Goal: Information Seeking & Learning: Learn about a topic

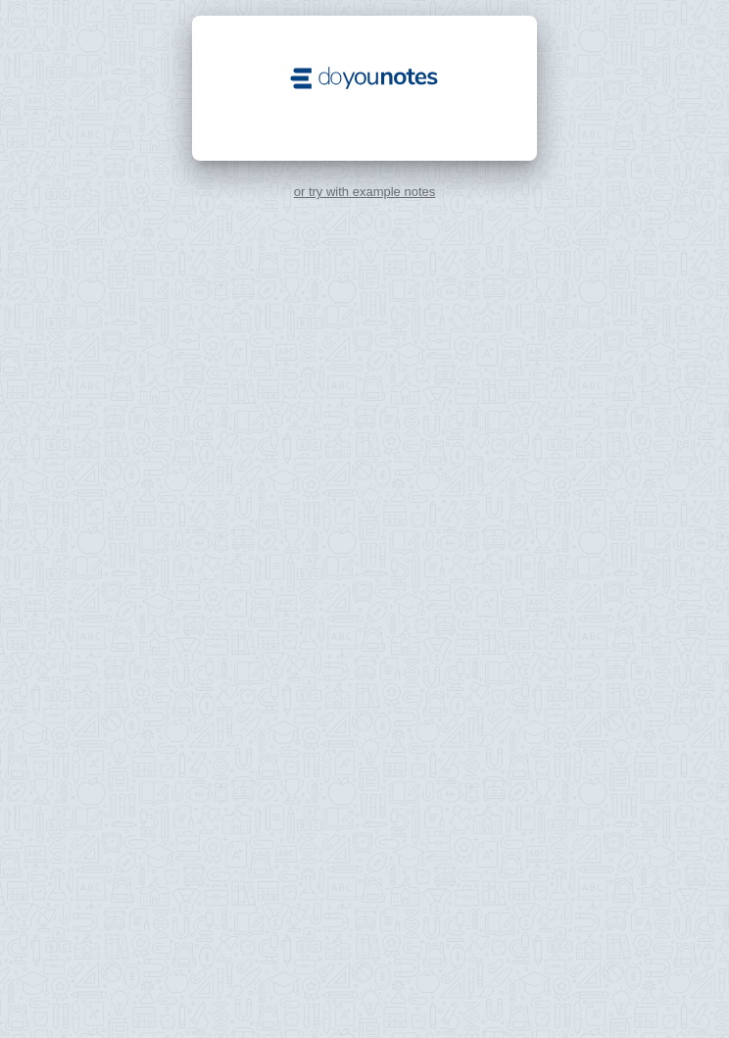
click at [433, 130] on div at bounding box center [364, 88] width 345 height 145
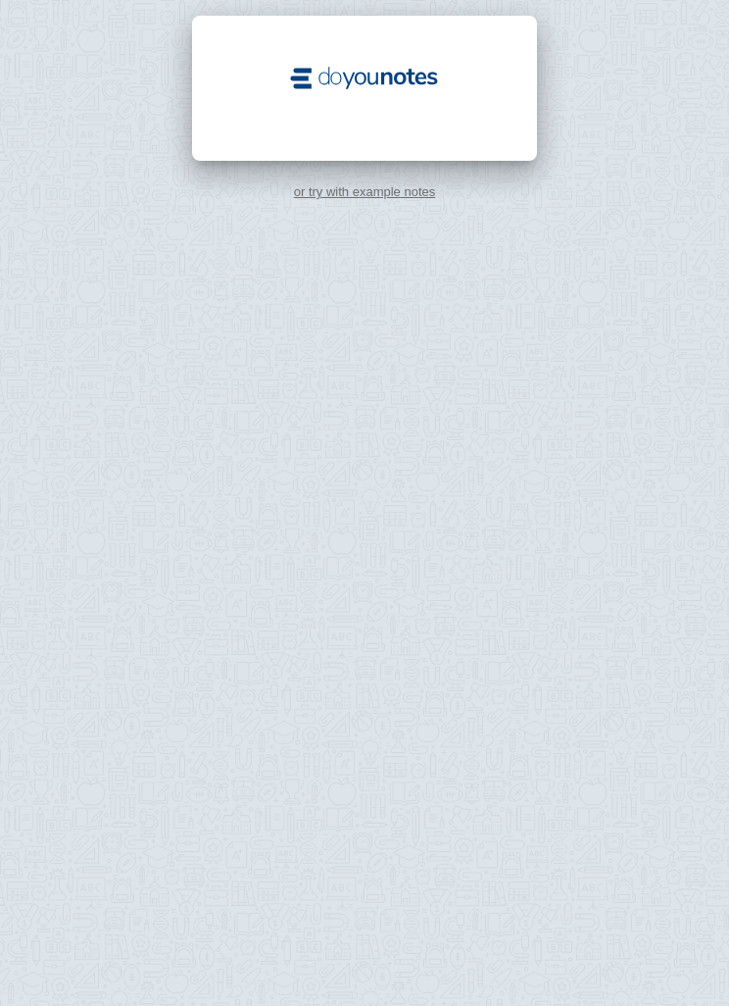
click at [410, 78] on img at bounding box center [364, 78] width 157 height 31
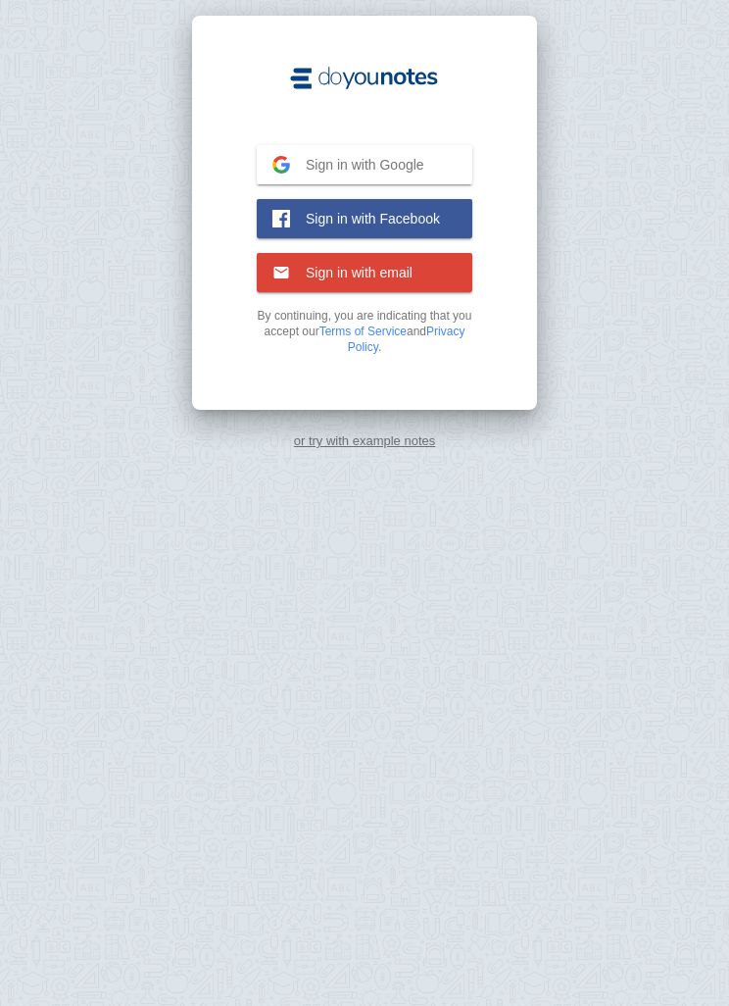
click at [387, 270] on span "Sign in with email" at bounding box center [351, 273] width 123 height 18
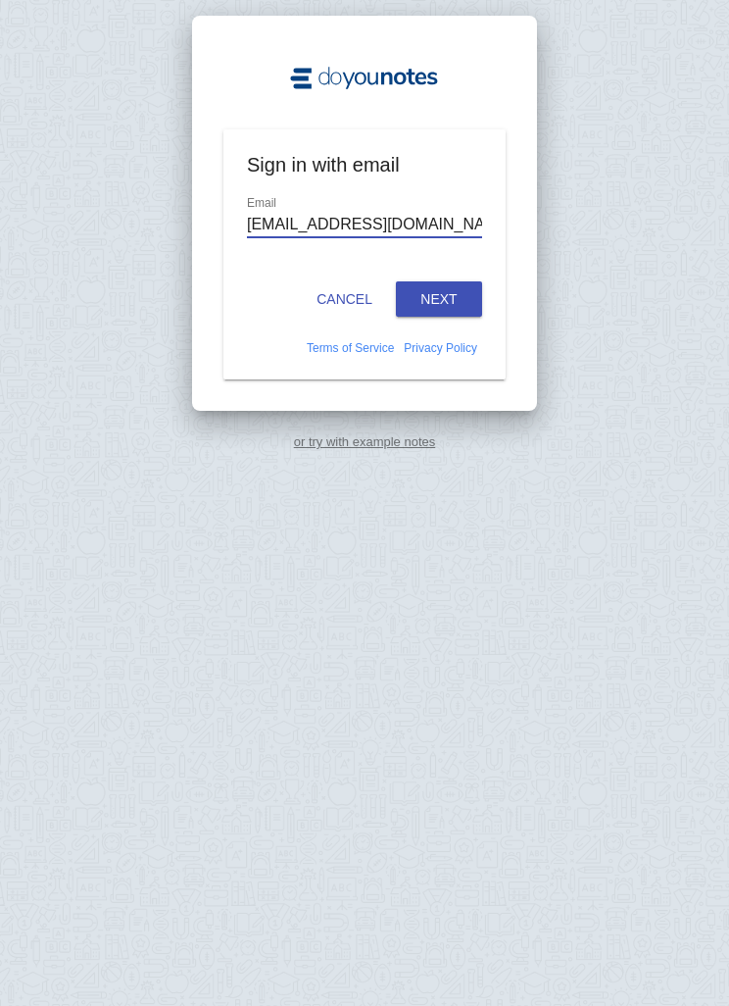
type input "[EMAIL_ADDRESS][DOMAIN_NAME]"
click at [451, 287] on button "Next" at bounding box center [439, 298] width 86 height 35
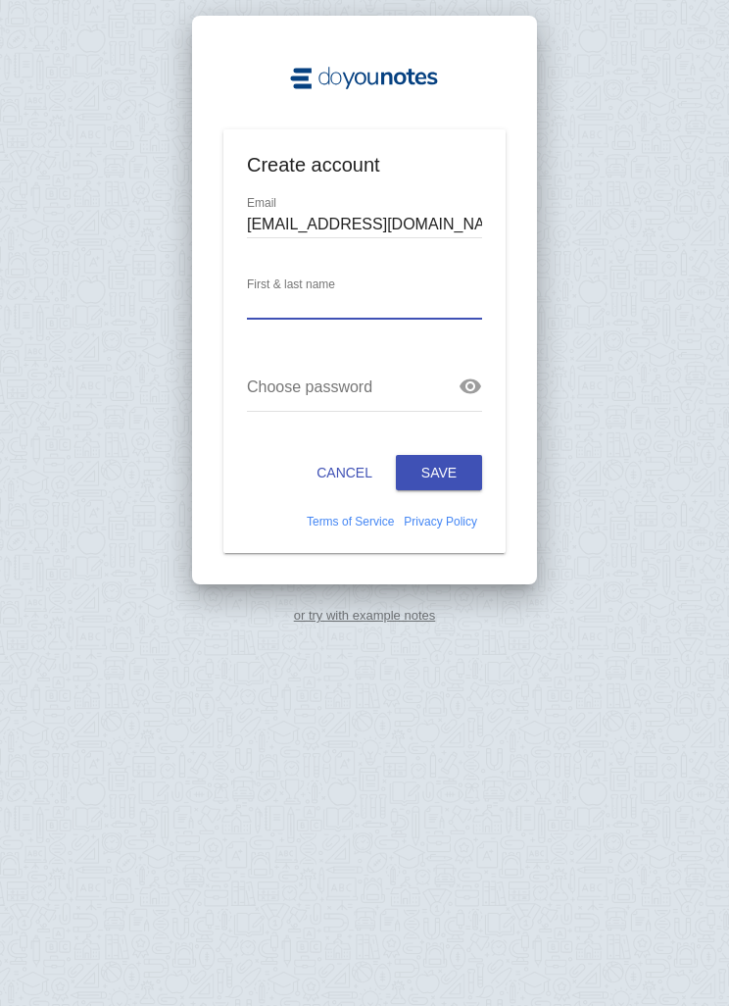
click at [358, 461] on button "Cancel" at bounding box center [344, 472] width 87 height 35
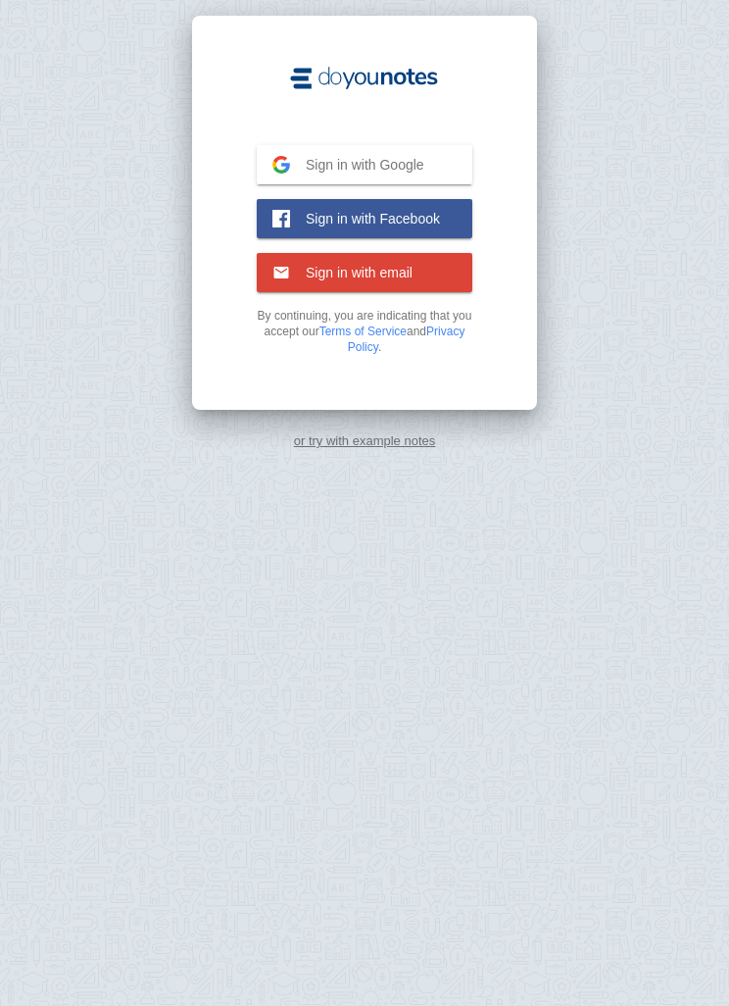
click at [417, 156] on span "Sign in with Google" at bounding box center [357, 165] width 134 height 18
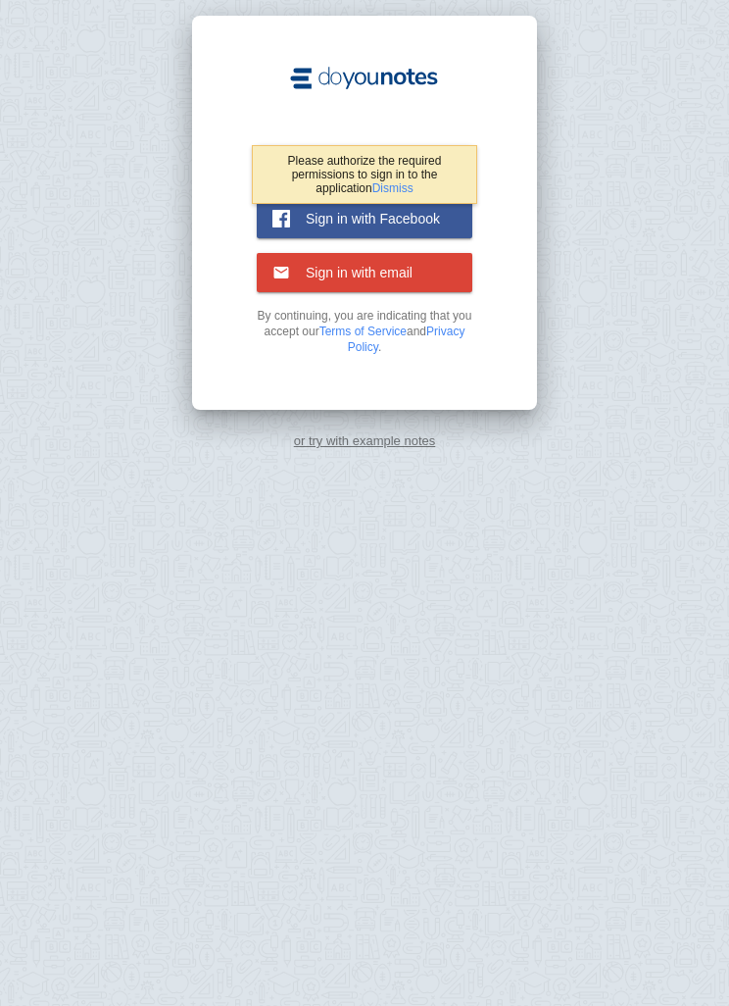
click at [408, 274] on span "Sign in with email" at bounding box center [351, 273] width 123 height 18
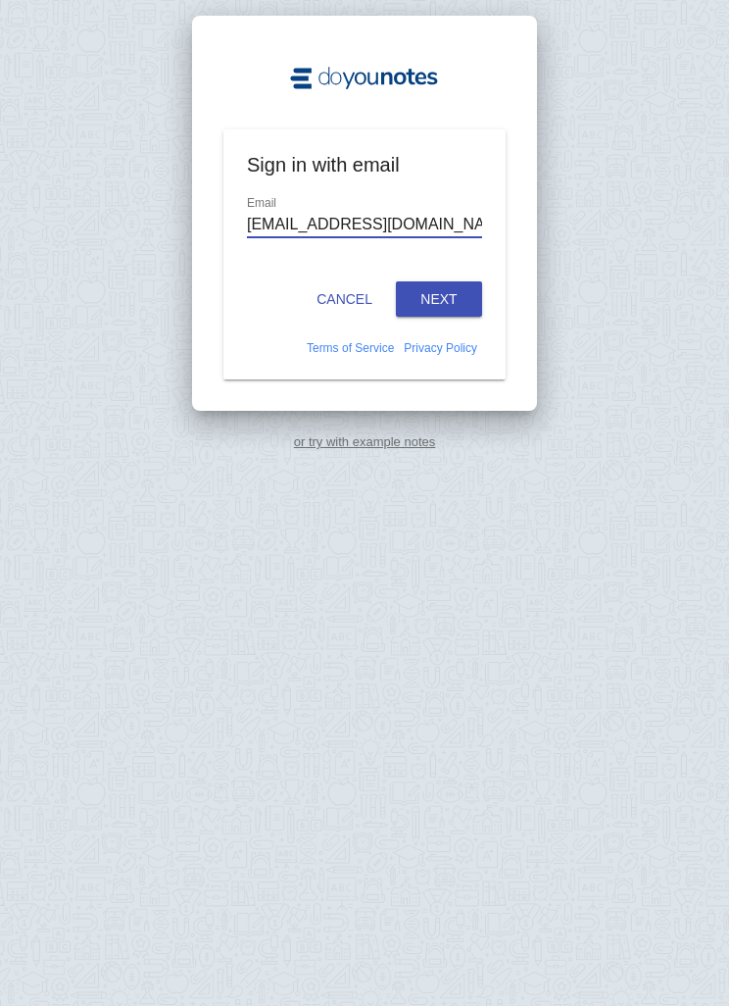
type input "dearshav@gmail.com"
click at [448, 289] on button "Next" at bounding box center [439, 298] width 86 height 35
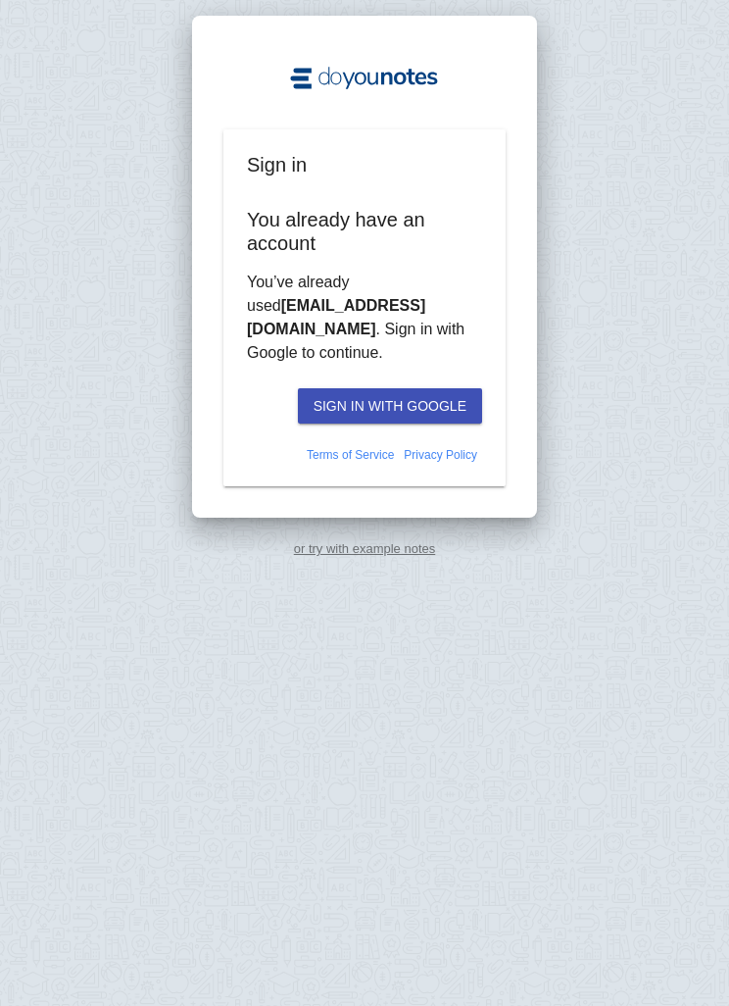
click at [411, 388] on button "Sign in with Google" at bounding box center [390, 405] width 184 height 35
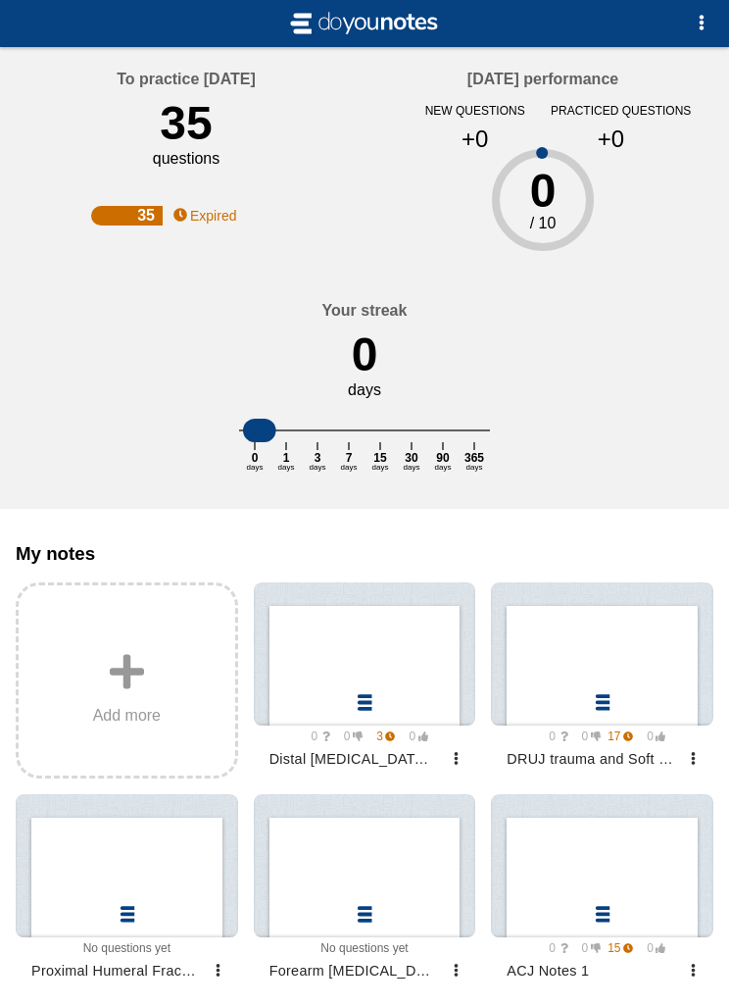
click at [618, 486] on div "Your streak 0 days 0 days 1 days 3 days 7 days 15 days 30 days 90 days 365 days" at bounding box center [365, 393] width 714 height 230
click at [624, 493] on div "Your streak 0 days 0 days 1 days 3 days 7 days 15 days 30 days 90 days 365 days" at bounding box center [365, 393] width 714 height 230
click at [384, 715] on div at bounding box center [365, 653] width 223 height 143
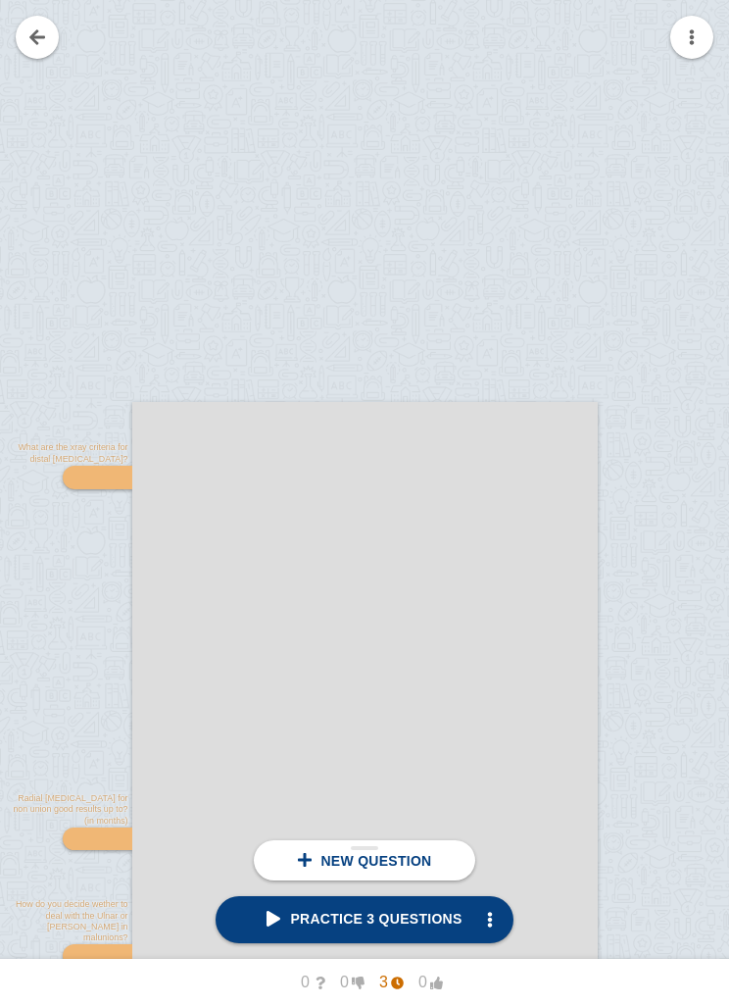
click at [424, 916] on span "Practice 3 questions" at bounding box center [364, 919] width 195 height 16
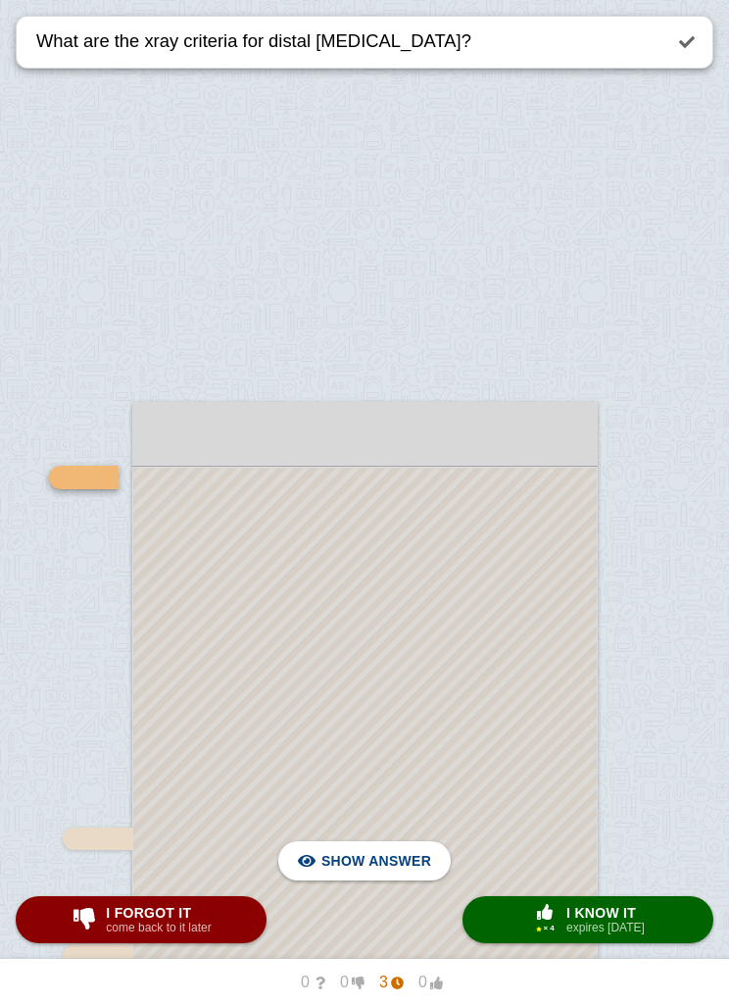
click at [372, 857] on span "Hide answer" at bounding box center [380, 860] width 102 height 43
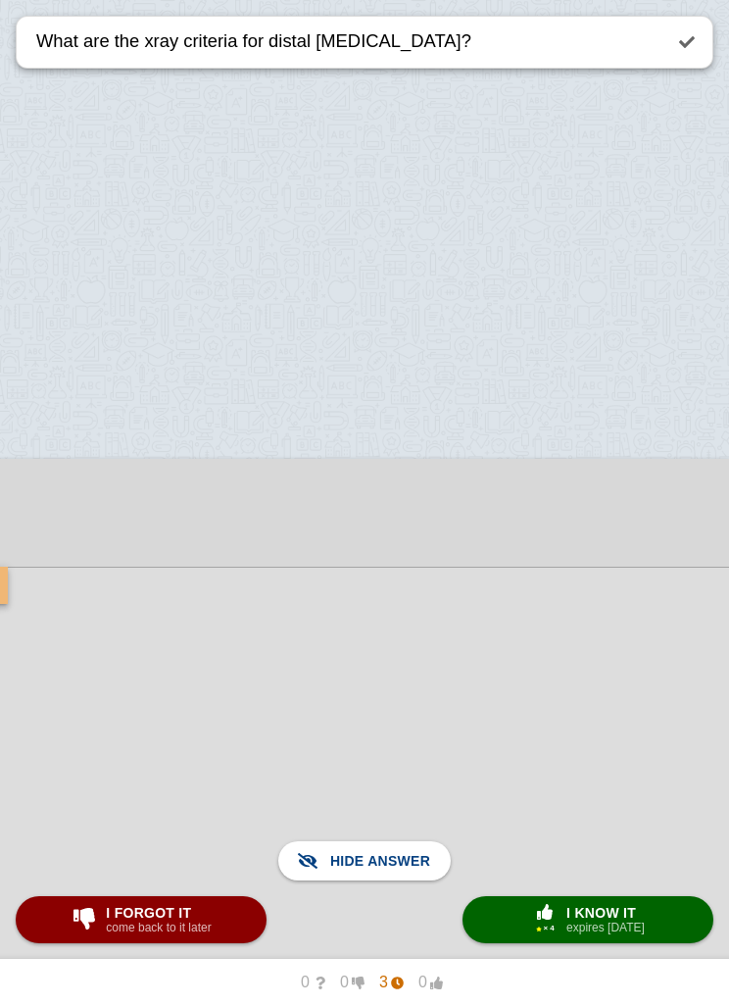
scroll to position [0, 251]
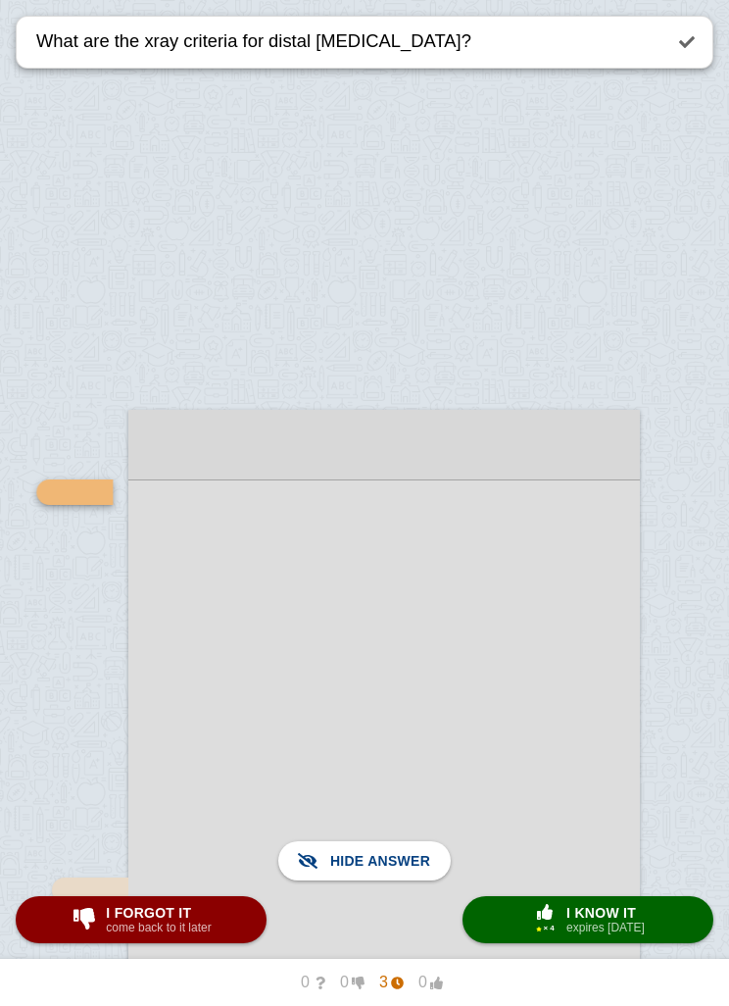
click at [192, 919] on span "I forgot it" at bounding box center [158, 913] width 105 height 16
type textarea "Radial osteotomy for non union good results up to? (in months)"
checkbox input "true"
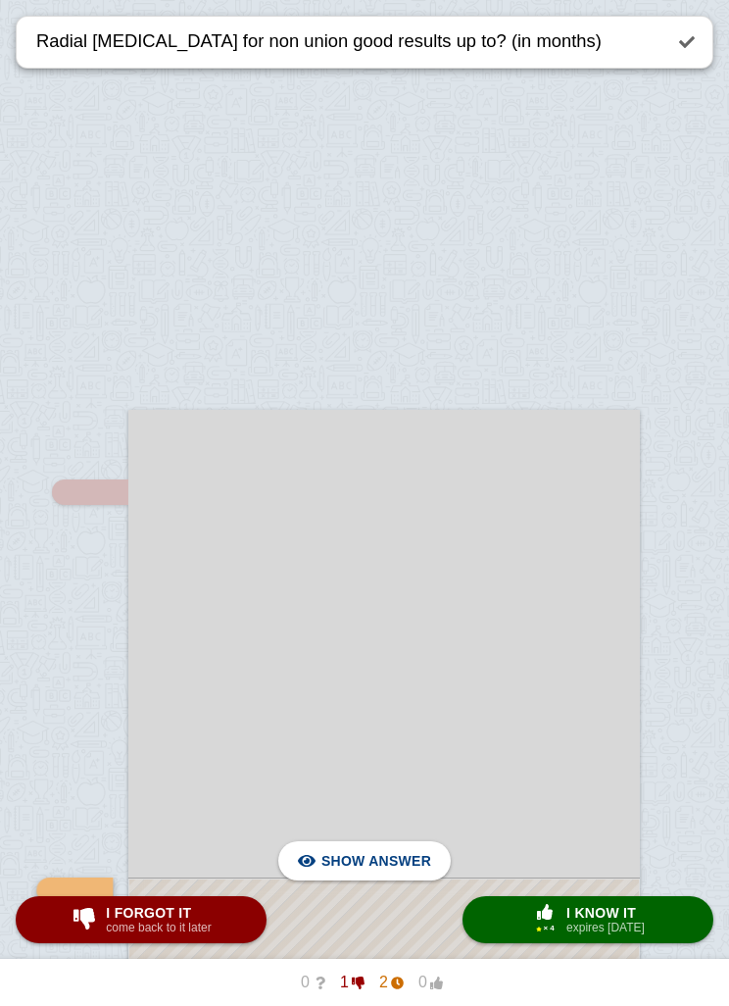
click at [385, 863] on span "Hide answer" at bounding box center [380, 860] width 102 height 43
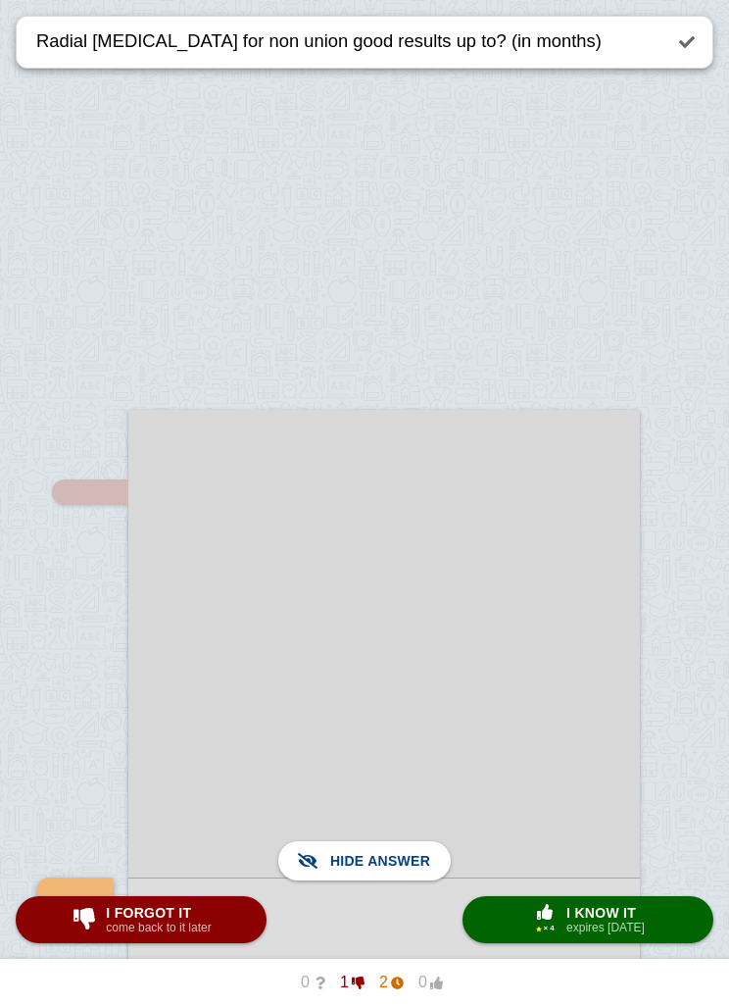
scroll to position [0, -1]
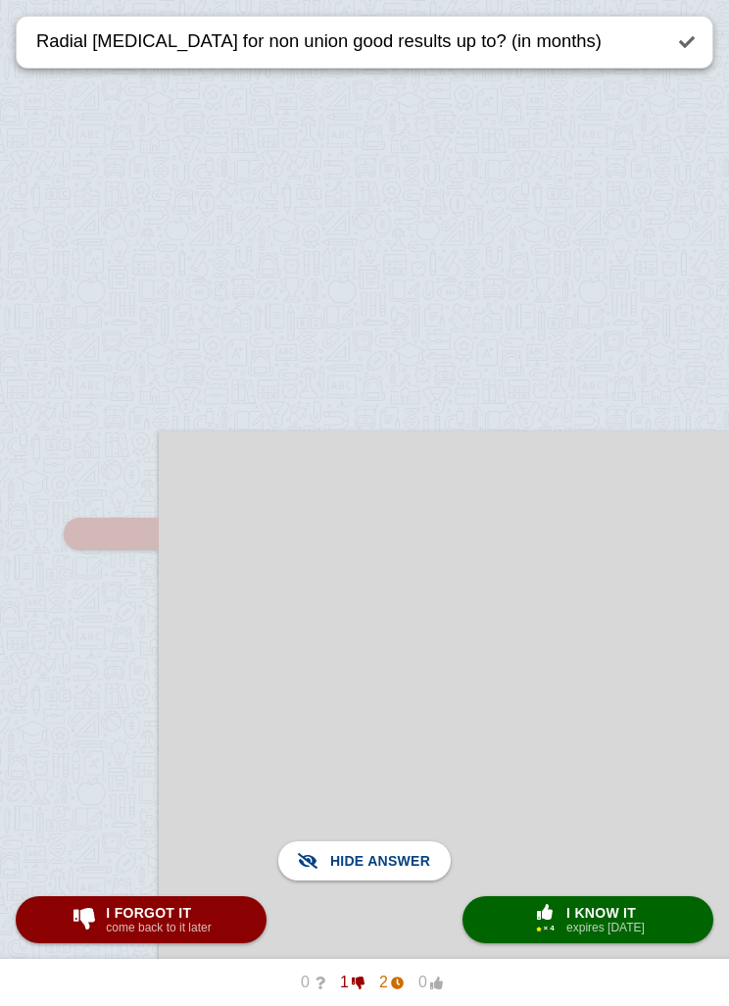
click at [597, 917] on span "I know it" at bounding box center [606, 913] width 78 height 16
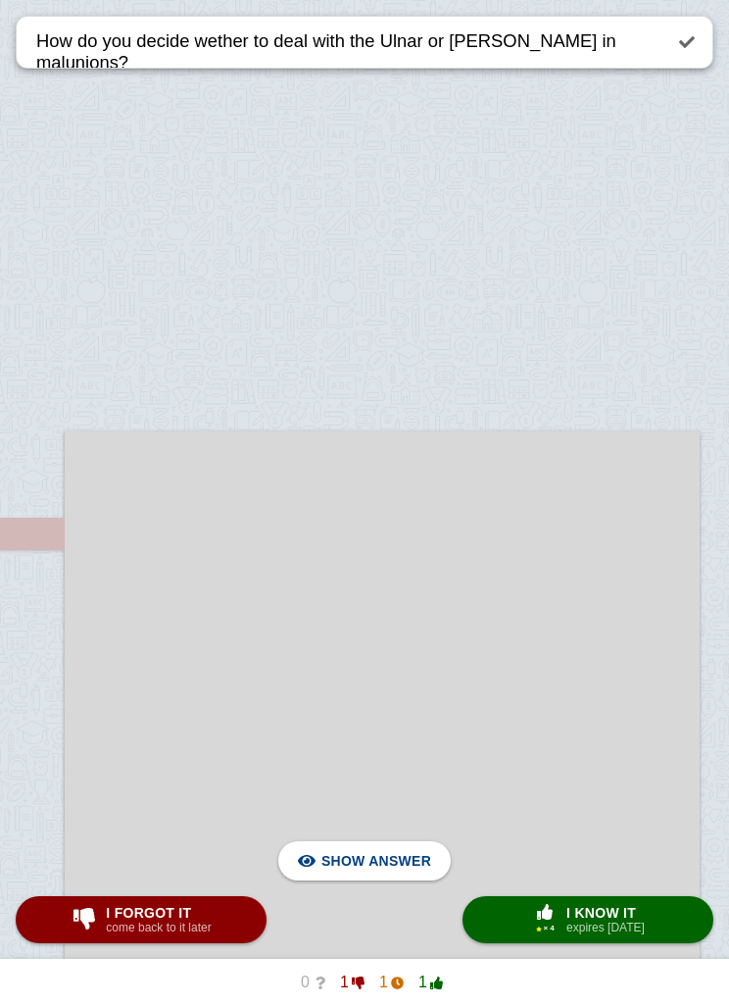
scroll to position [0, 99]
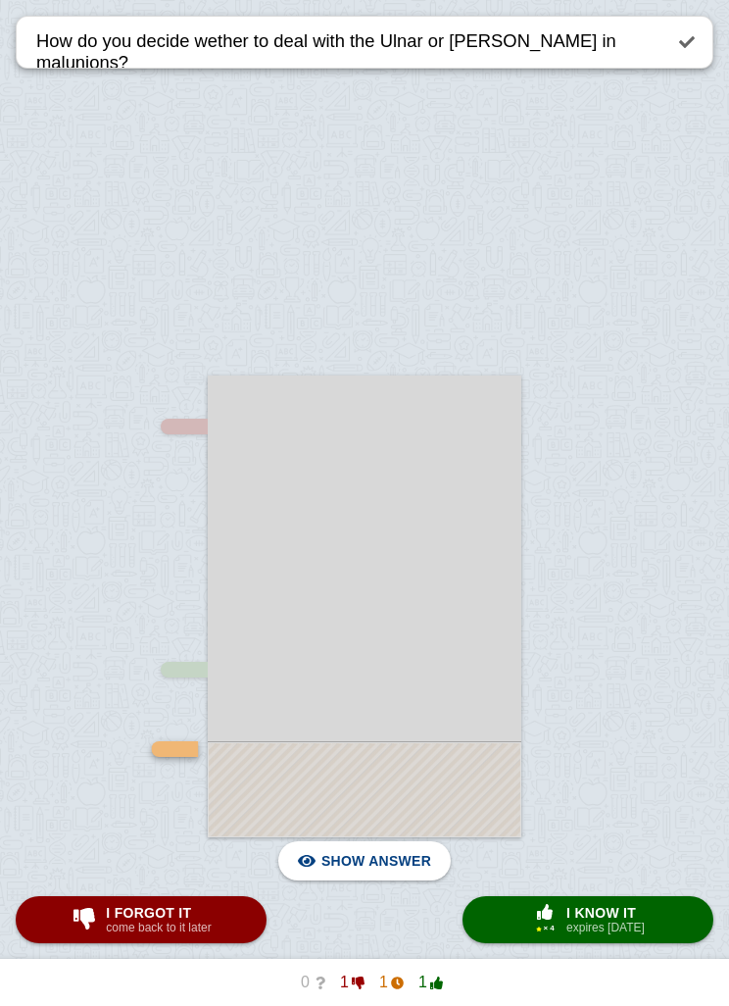
click at [387, 859] on span "Hide answer" at bounding box center [380, 860] width 102 height 43
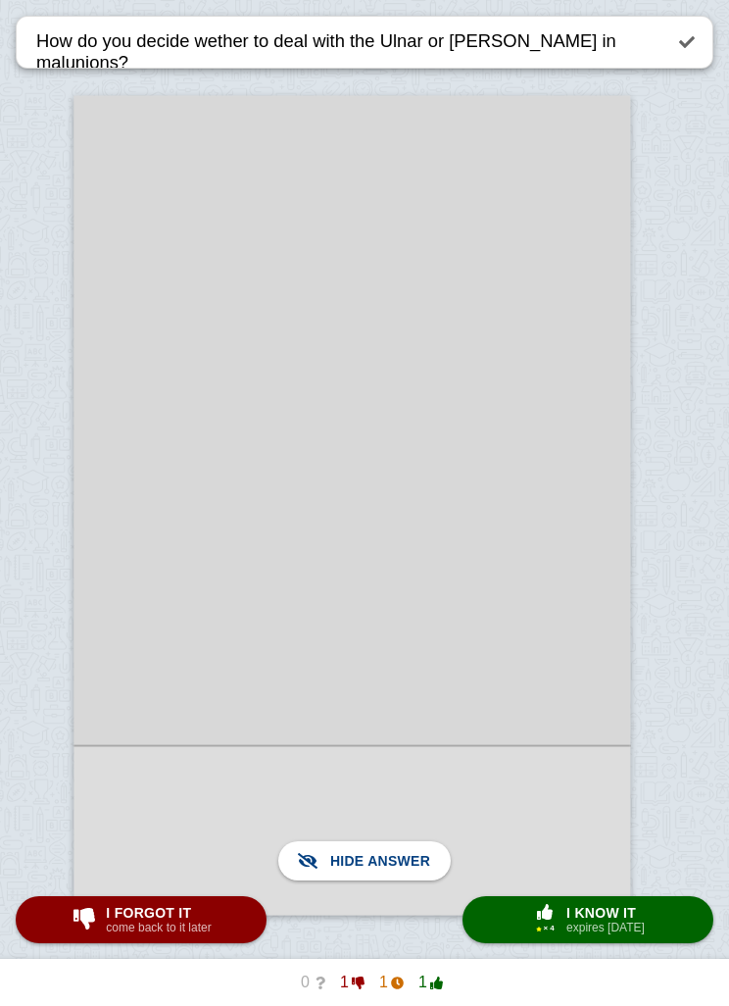
scroll to position [0, 59]
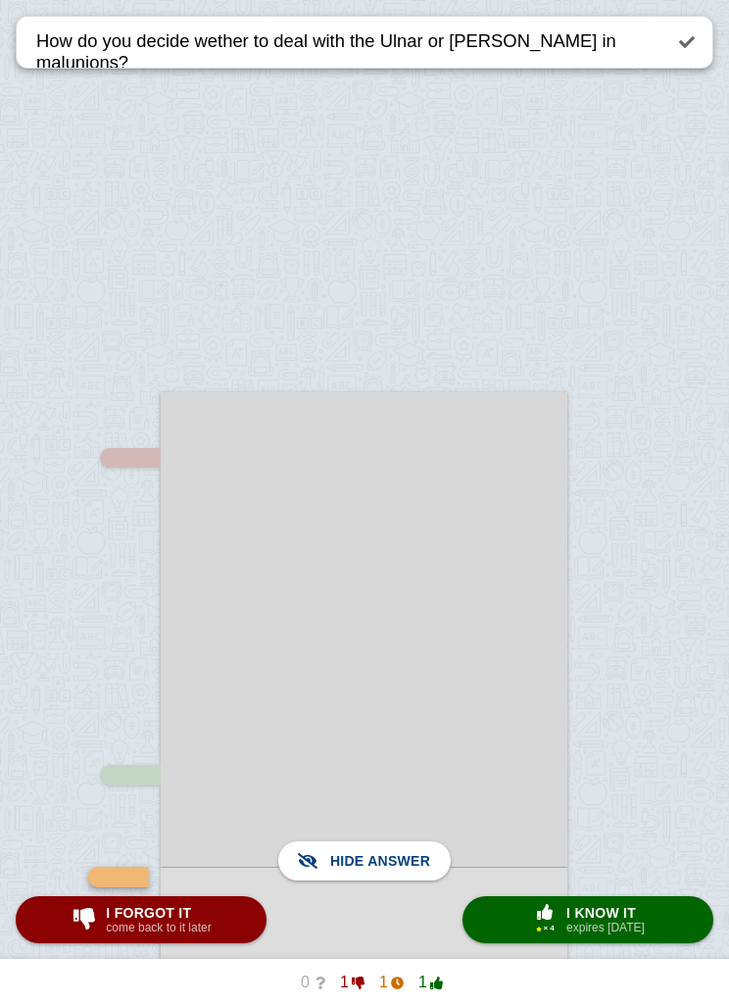
click at [598, 919] on span "I know it" at bounding box center [606, 913] width 78 height 16
type textarea "What are the xray criteria for distal radius fractures?"
checkbox input "false"
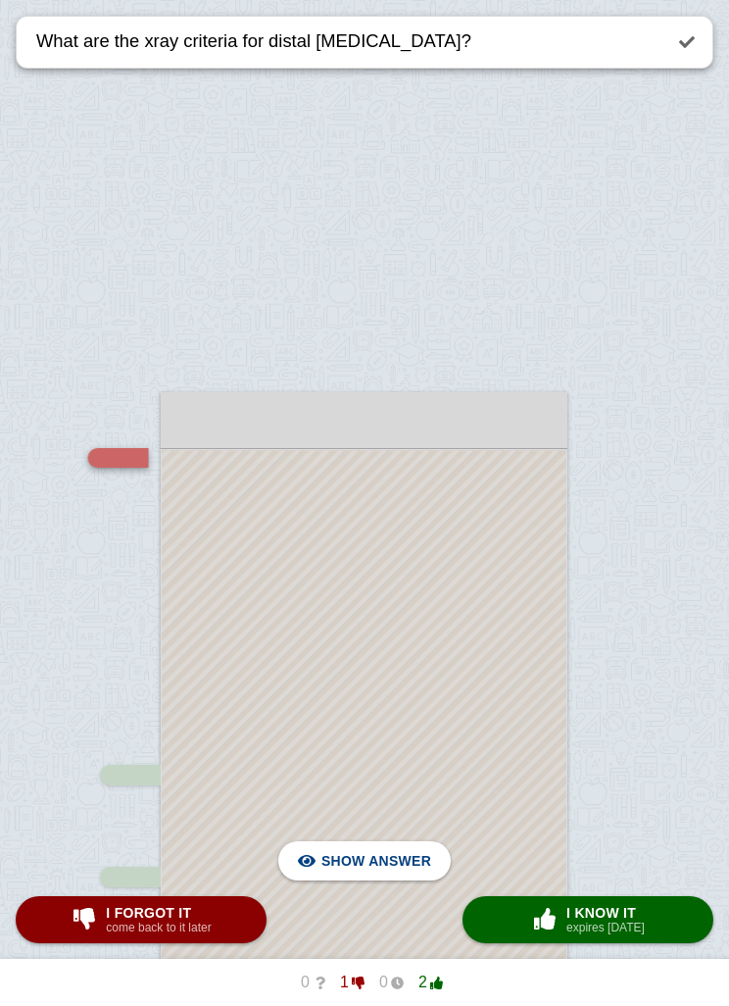
click at [374, 860] on span "Hide answer" at bounding box center [380, 860] width 102 height 43
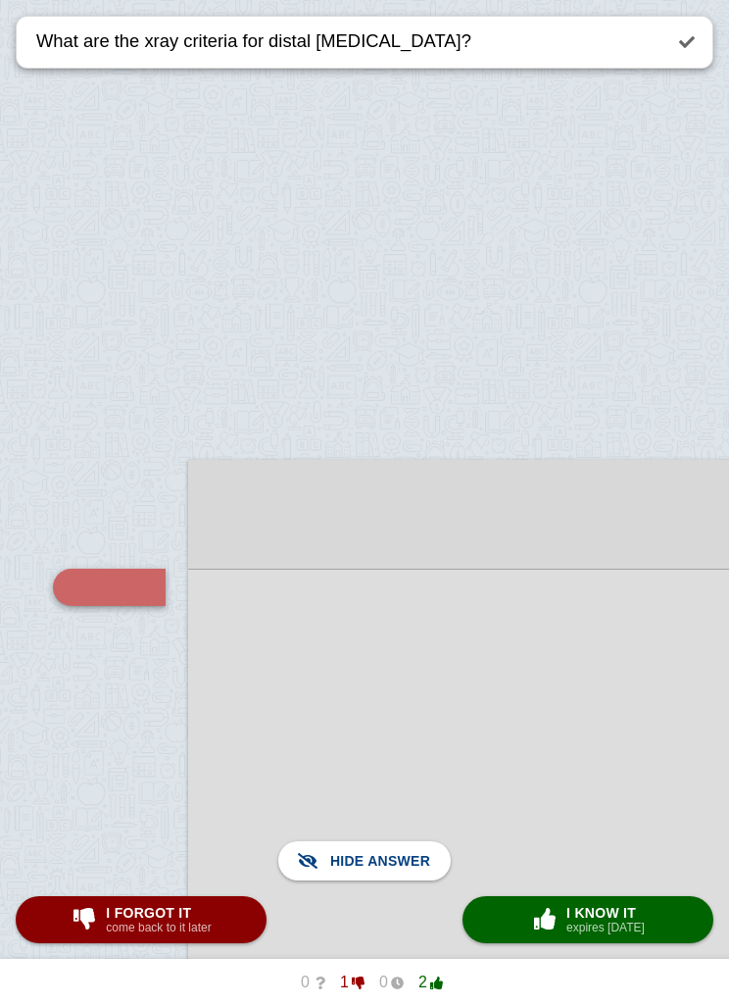
scroll to position [0, 277]
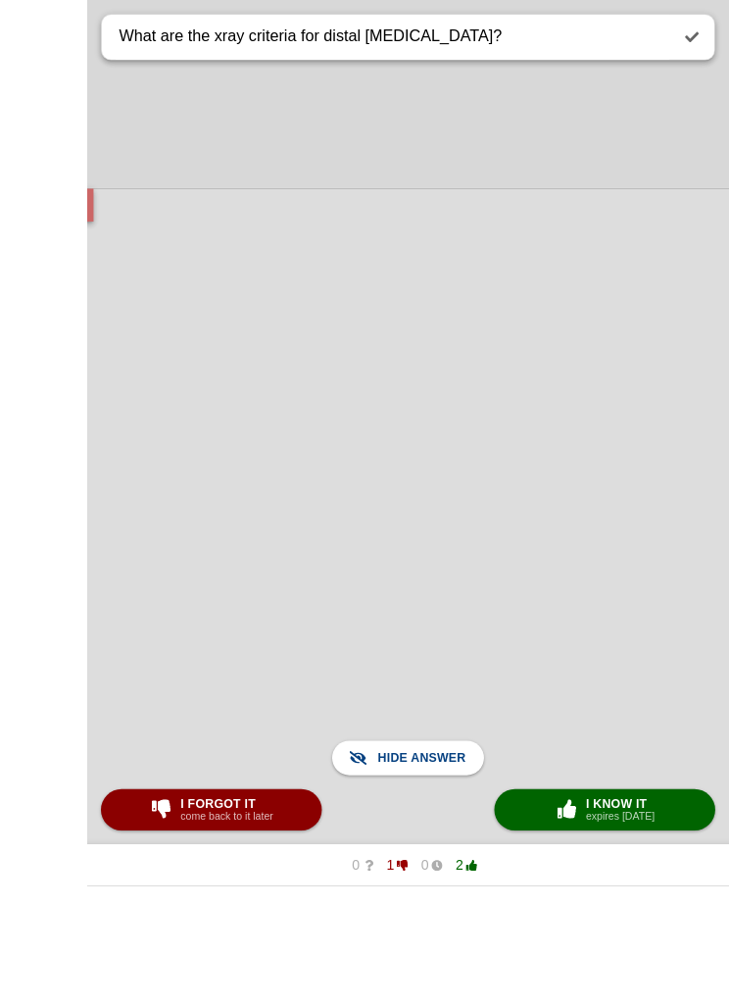
scroll to position [1257, 0]
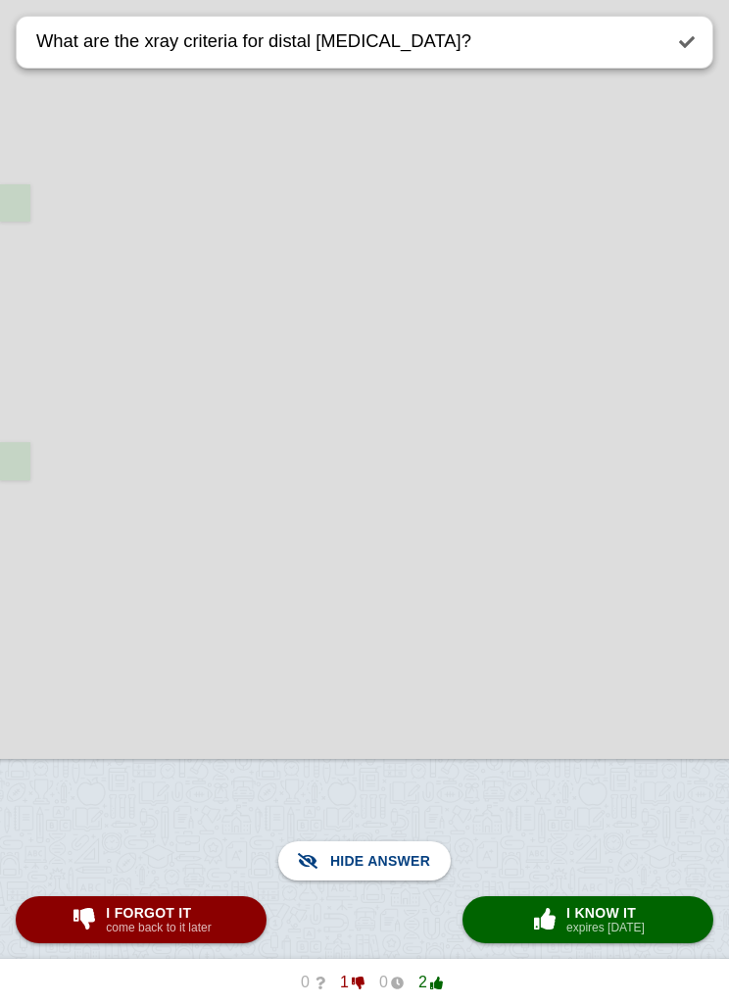
scroll to position [0, 352]
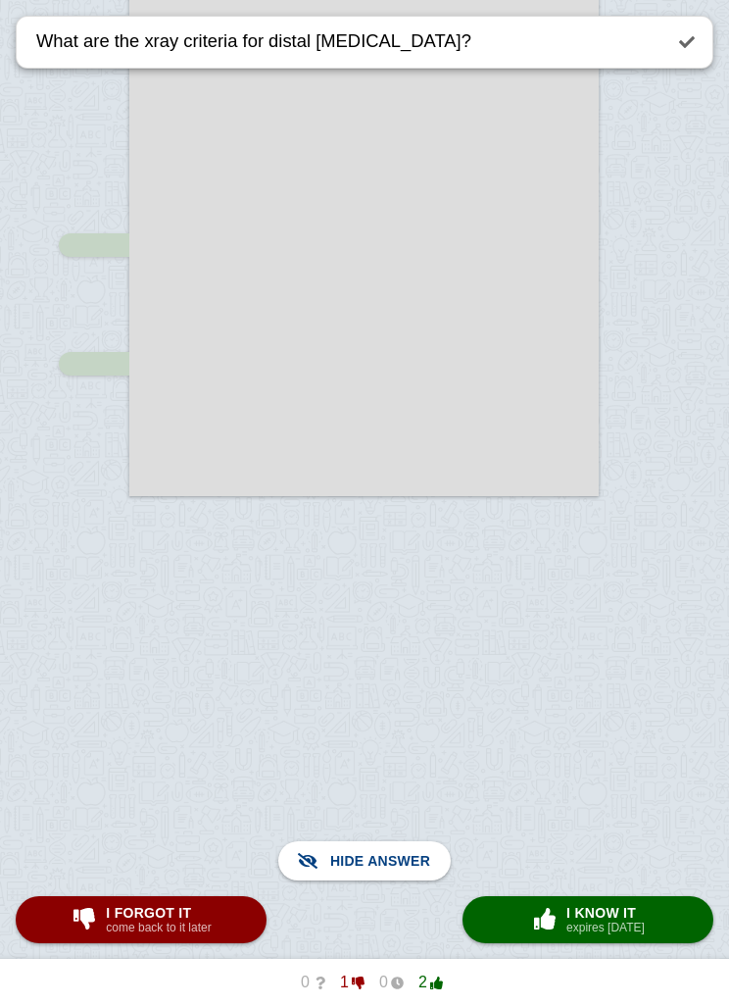
click at [653, 288] on div at bounding box center [364, 203] width 729 height 1605
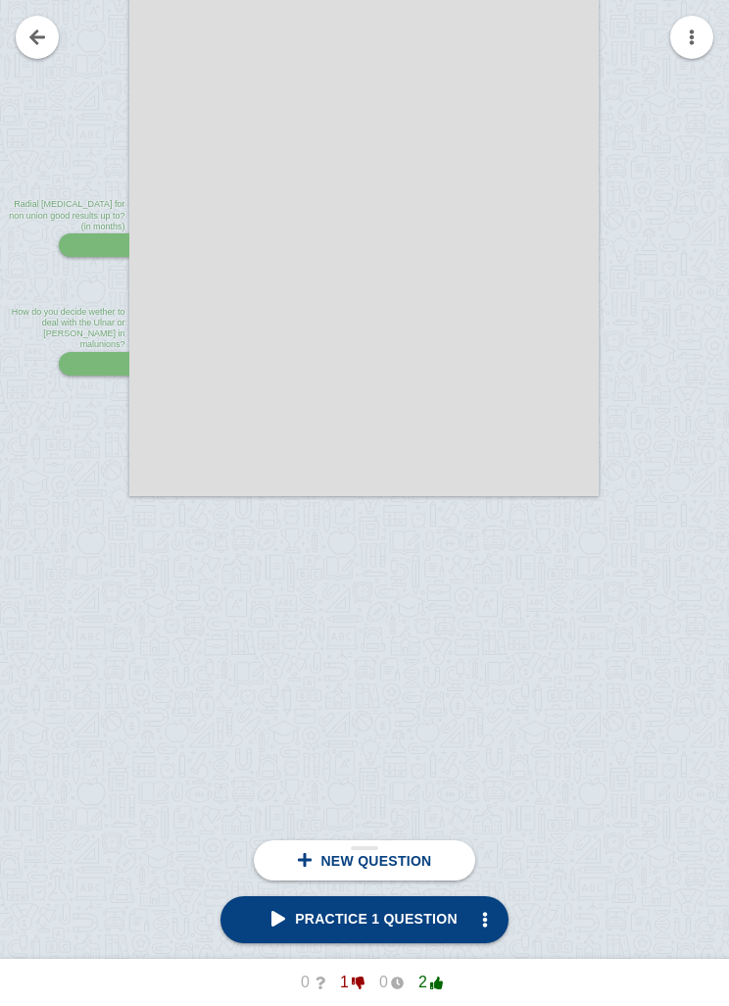
click at [428, 917] on span "Practice 1 question" at bounding box center [365, 919] width 186 height 16
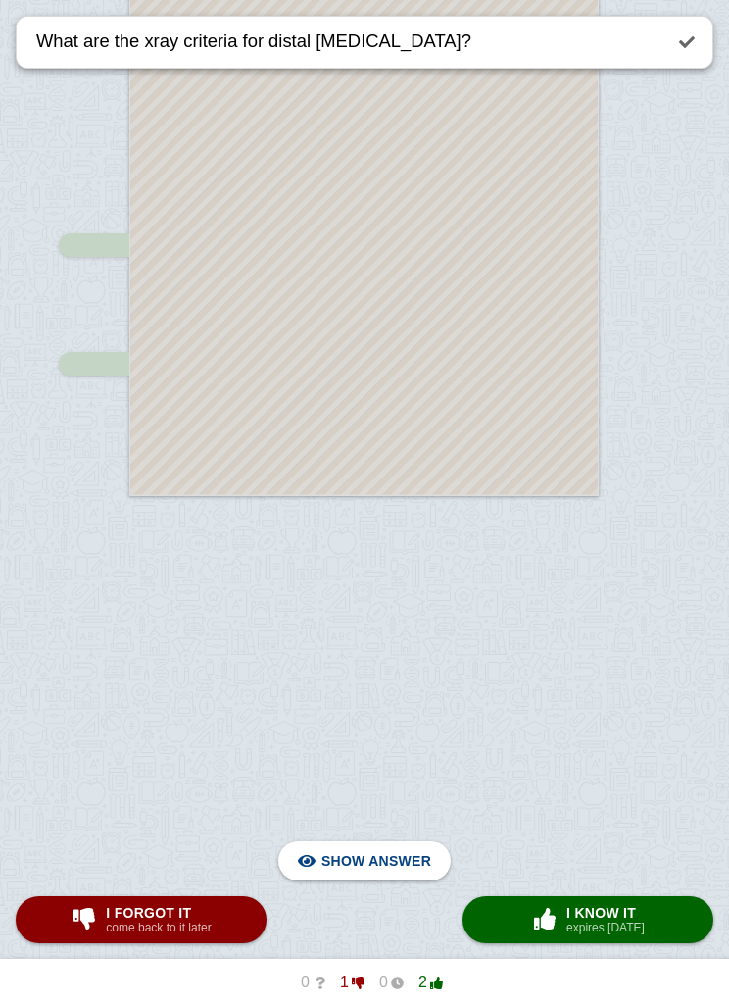
click at [398, 861] on span "Hide answer" at bounding box center [380, 860] width 102 height 43
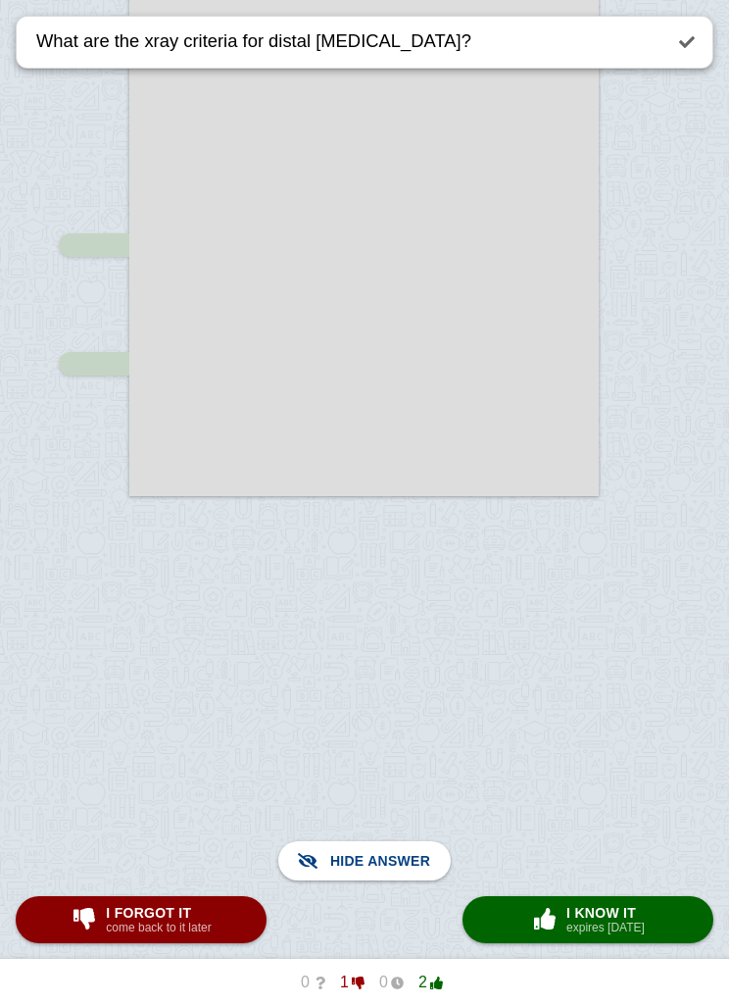
scroll to position [182, 0]
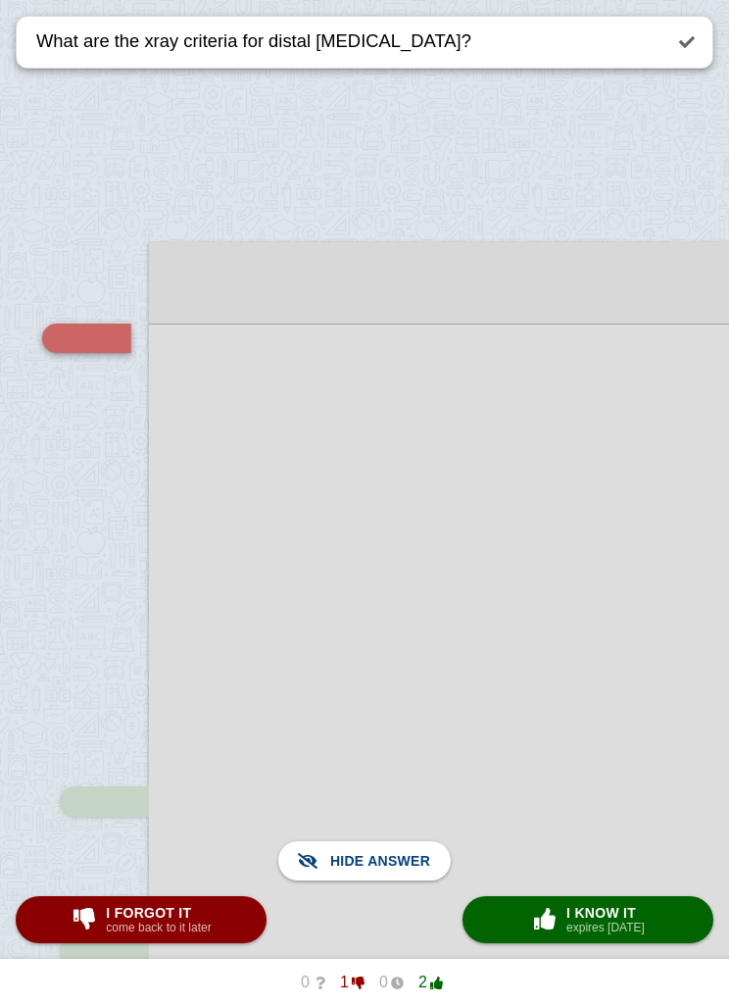
scroll to position [0, 103]
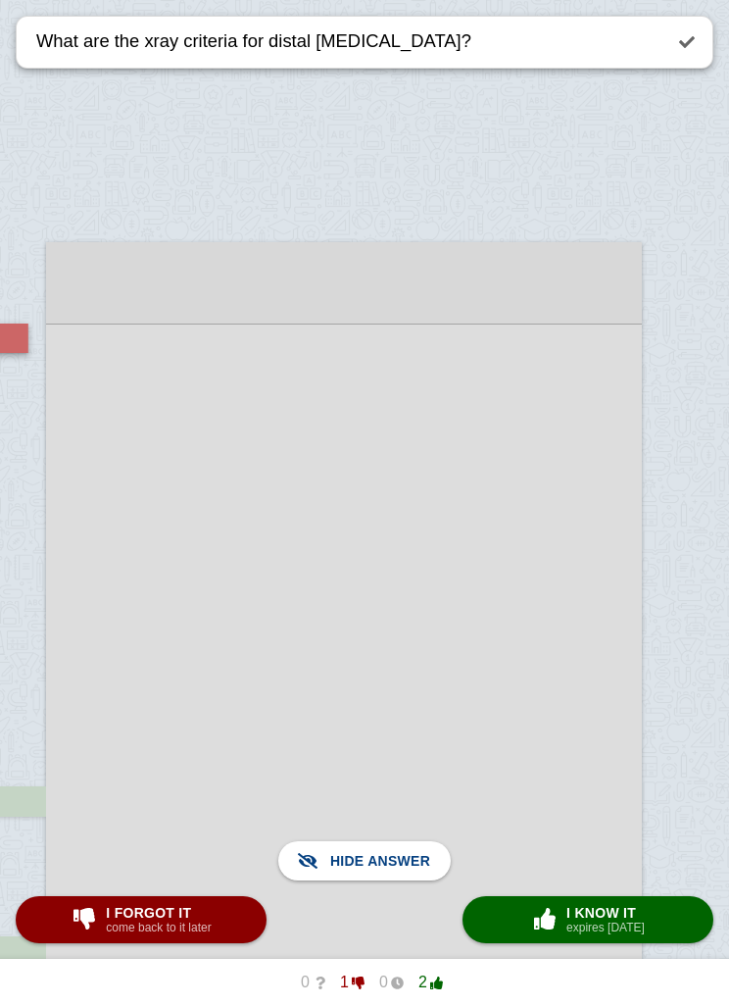
click at [625, 916] on span "I know it" at bounding box center [606, 913] width 78 height 16
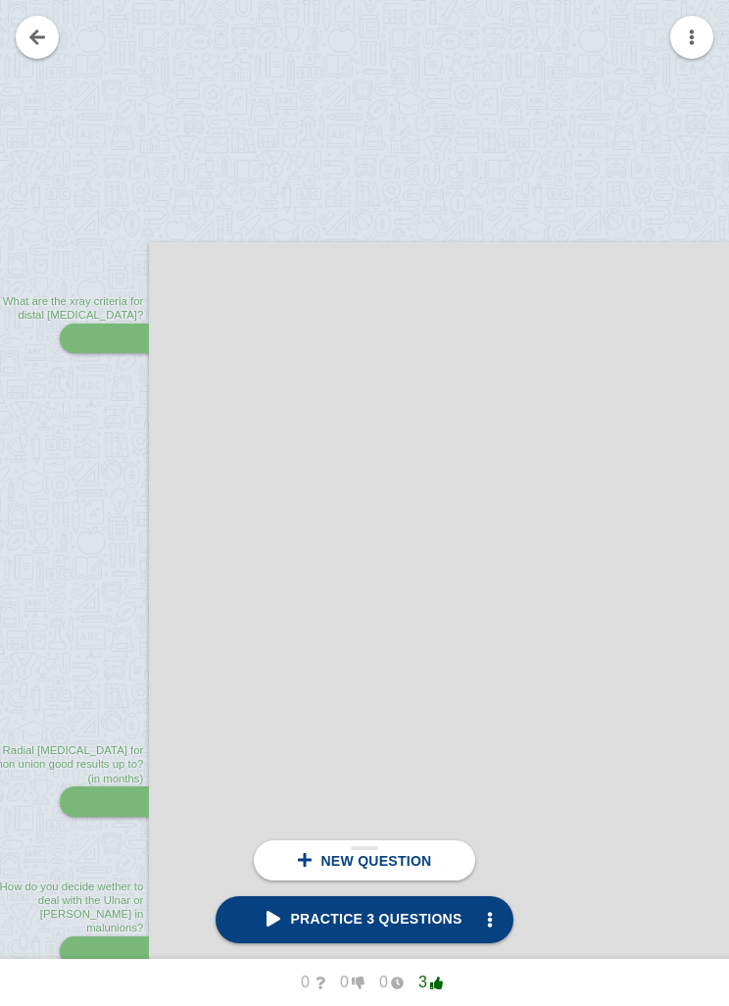
click at [47, 30] on link at bounding box center [37, 37] width 43 height 43
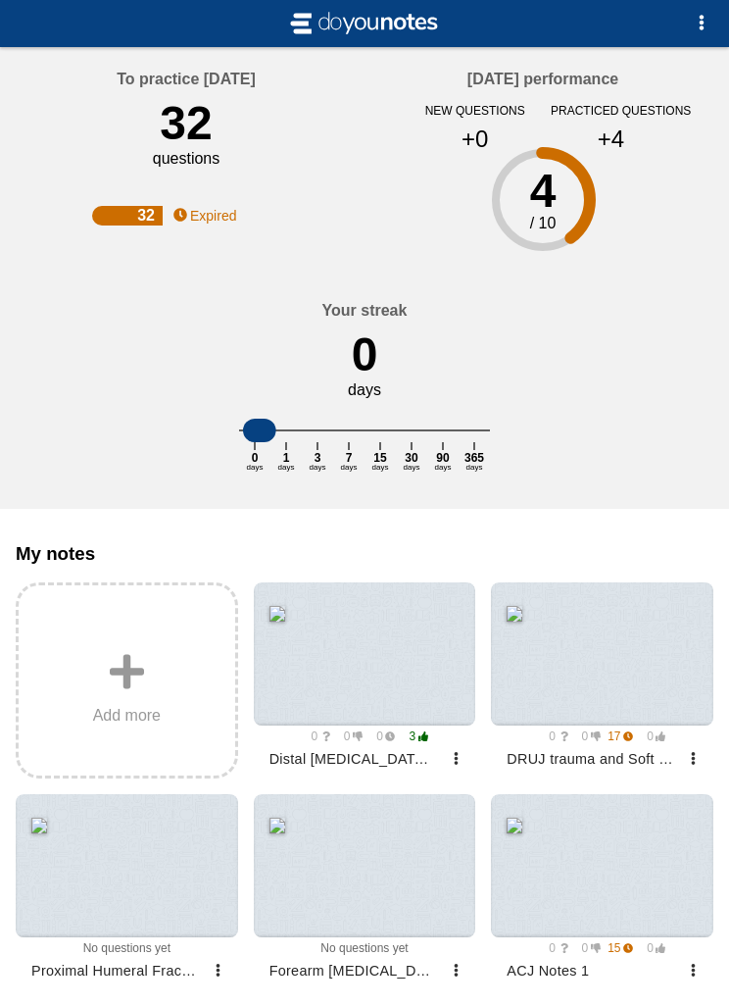
click at [619, 683] on div at bounding box center [602, 653] width 223 height 143
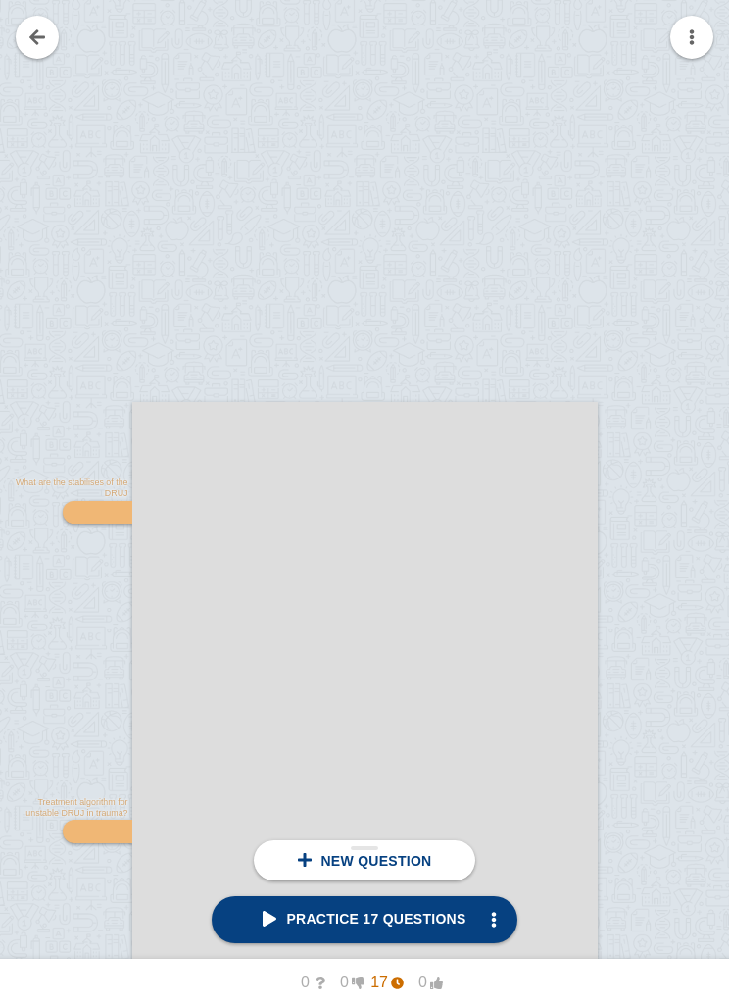
click at [441, 917] on span "Practice 17 questions" at bounding box center [364, 919] width 203 height 16
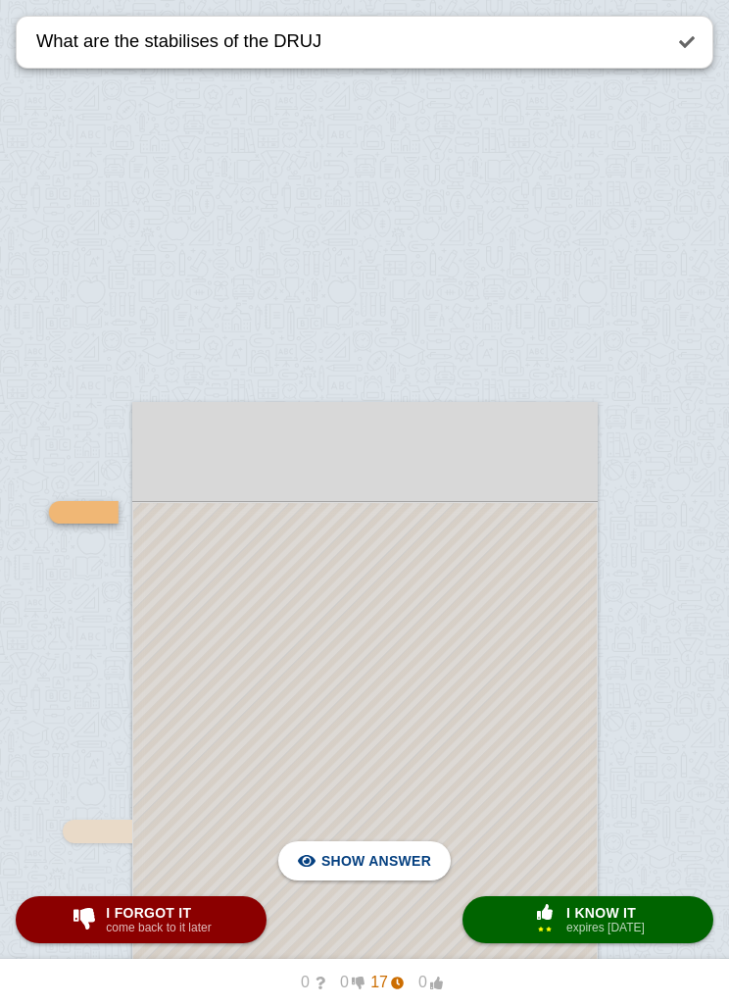
click at [383, 860] on span "Hide answer" at bounding box center [380, 860] width 102 height 43
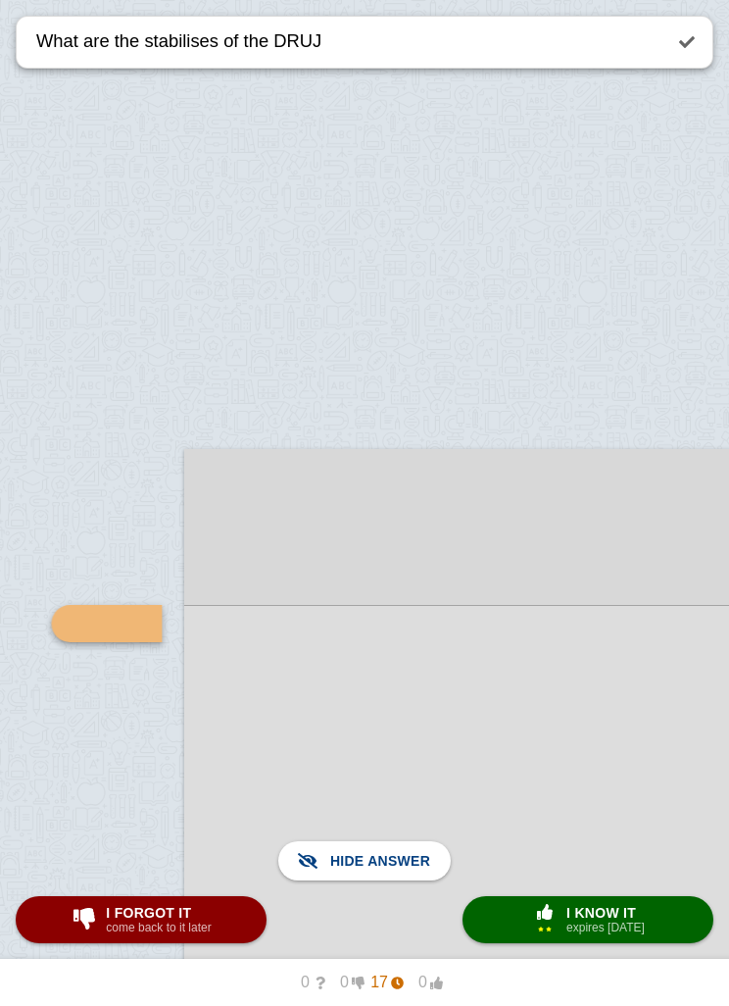
scroll to position [0, 249]
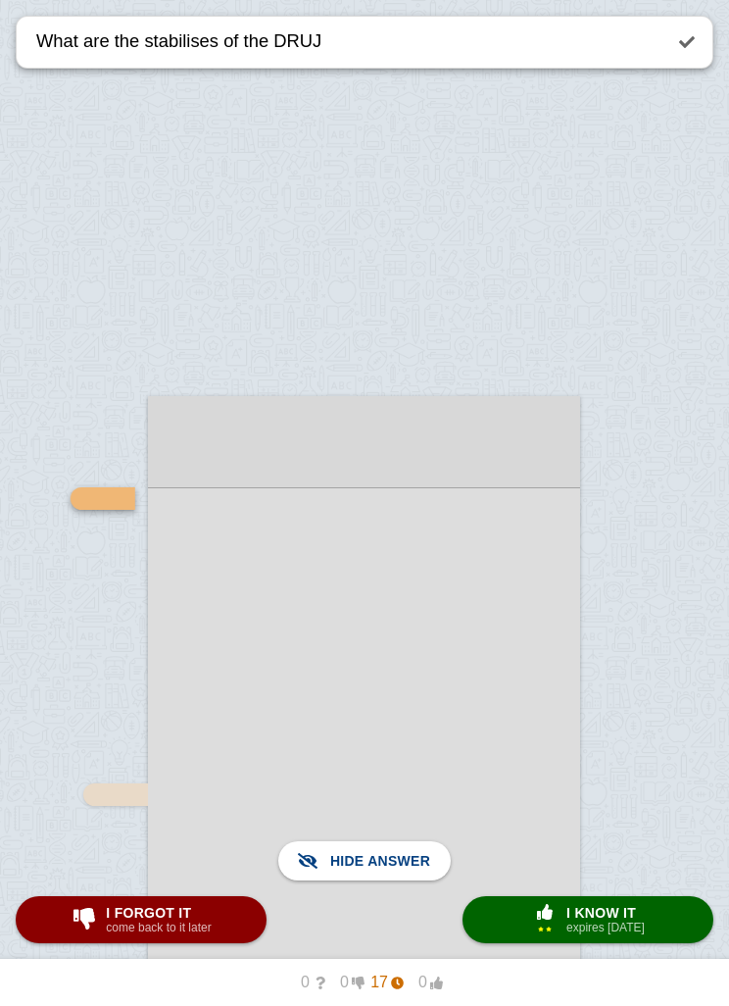
click at [602, 912] on span "I know it" at bounding box center [606, 913] width 78 height 16
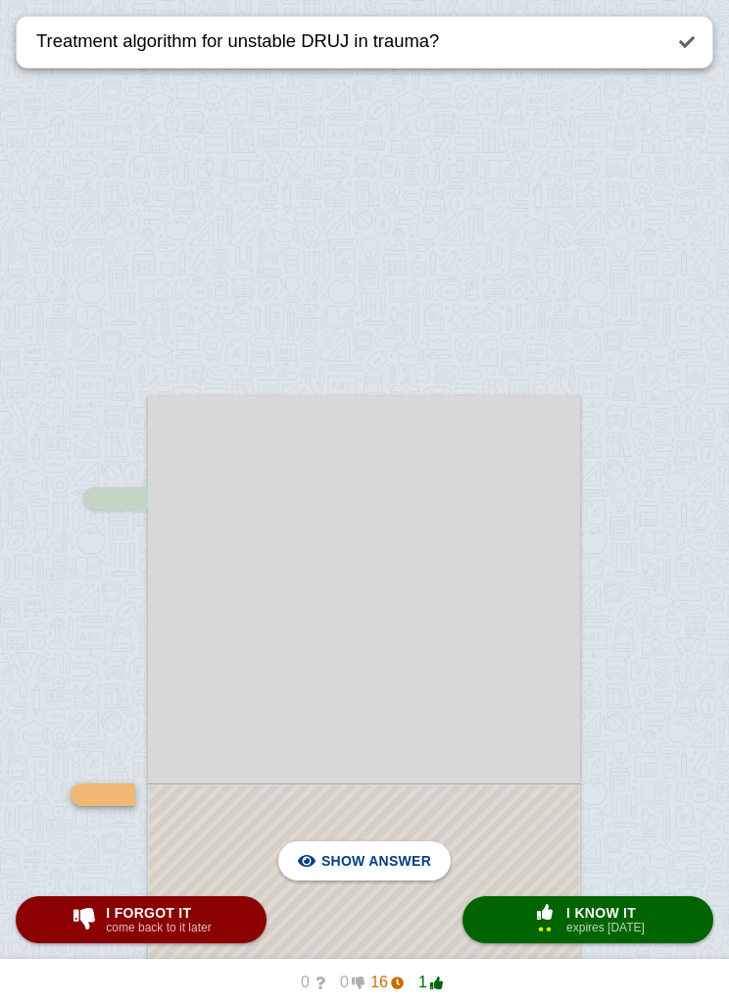
click at [377, 865] on span "Hide answer" at bounding box center [380, 860] width 102 height 43
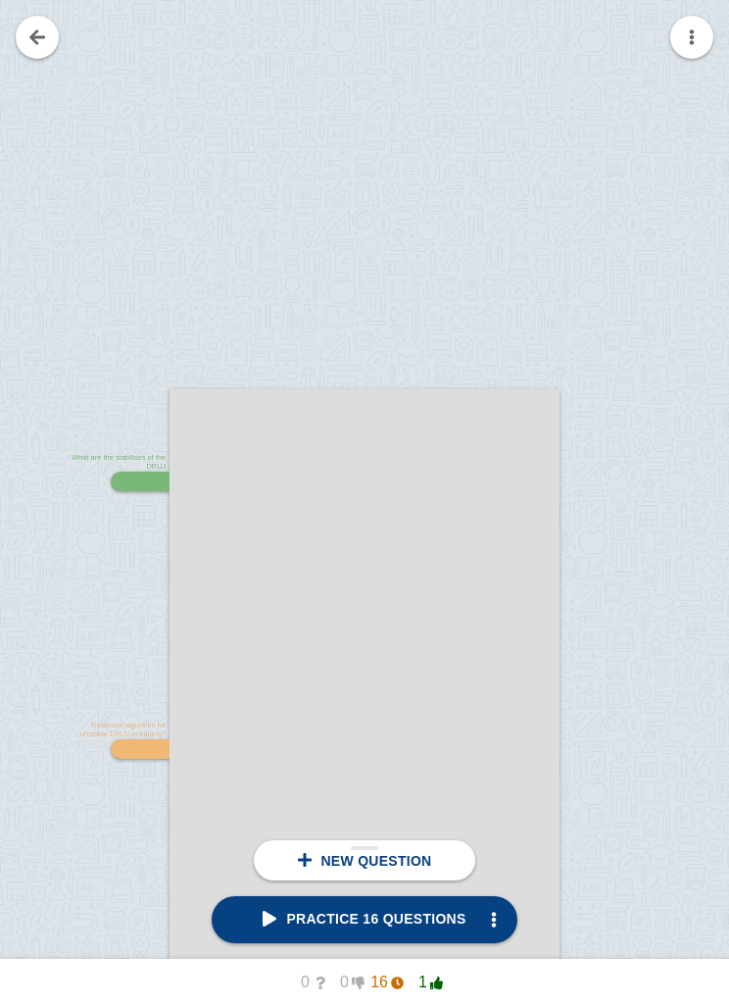
click at [417, 924] on span "Practice 16 questions" at bounding box center [364, 919] width 203 height 16
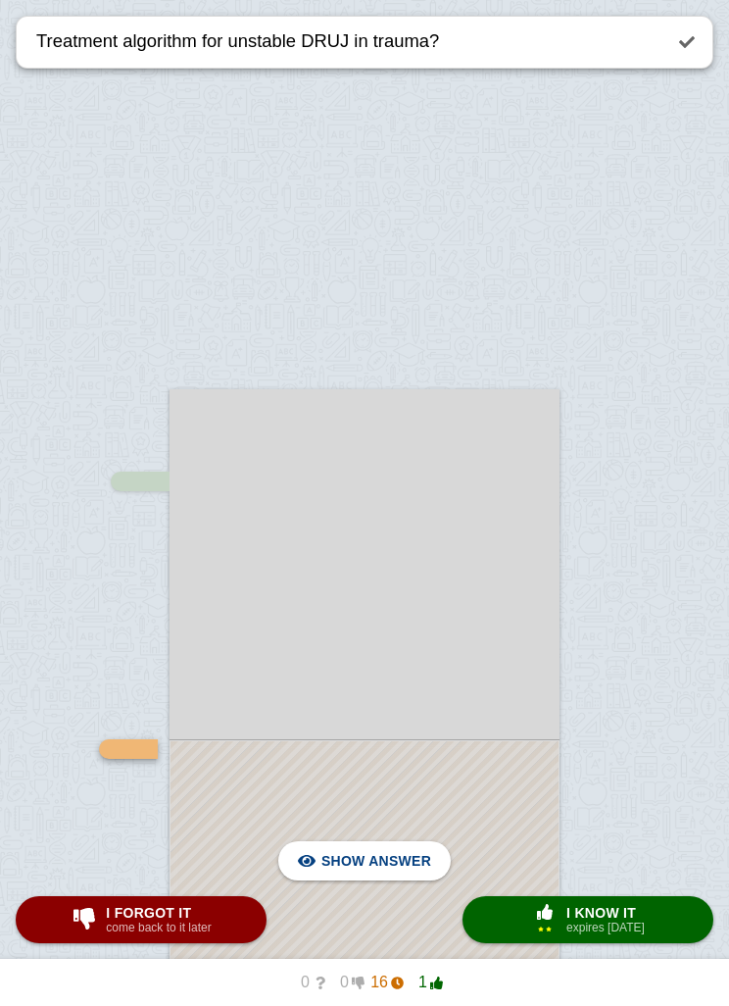
click at [610, 917] on span "I know it" at bounding box center [606, 913] width 78 height 16
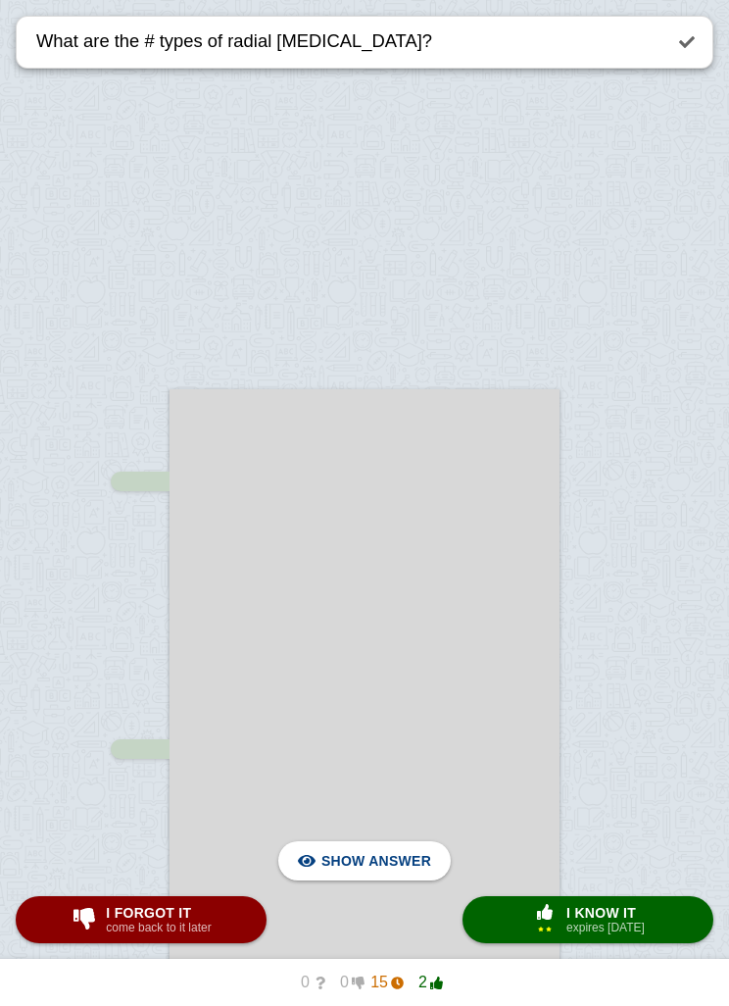
click at [396, 862] on span "Hide answer" at bounding box center [380, 860] width 102 height 43
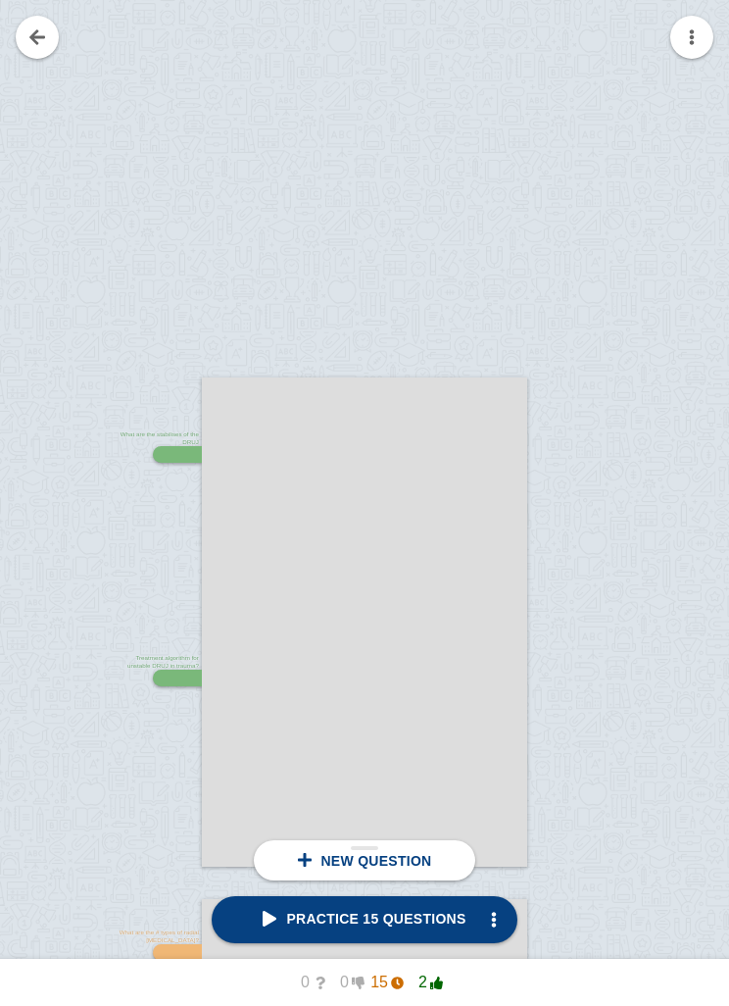
click at [414, 922] on span "Practice 15 questions" at bounding box center [364, 919] width 203 height 16
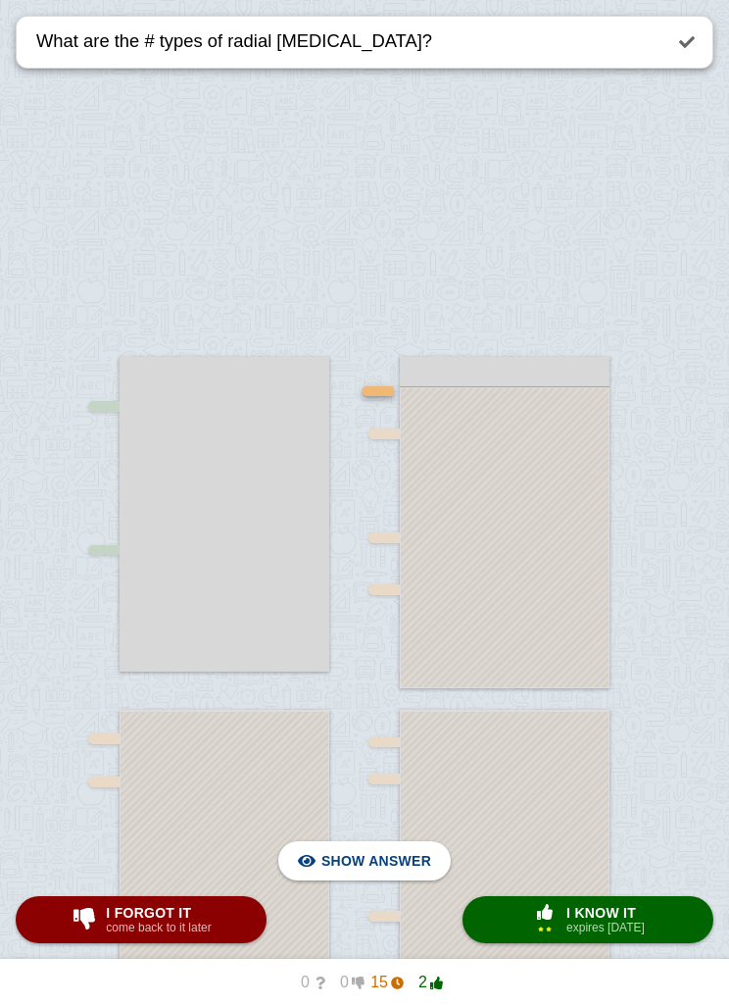
click at [380, 859] on span "Hide answer" at bounding box center [380, 860] width 102 height 43
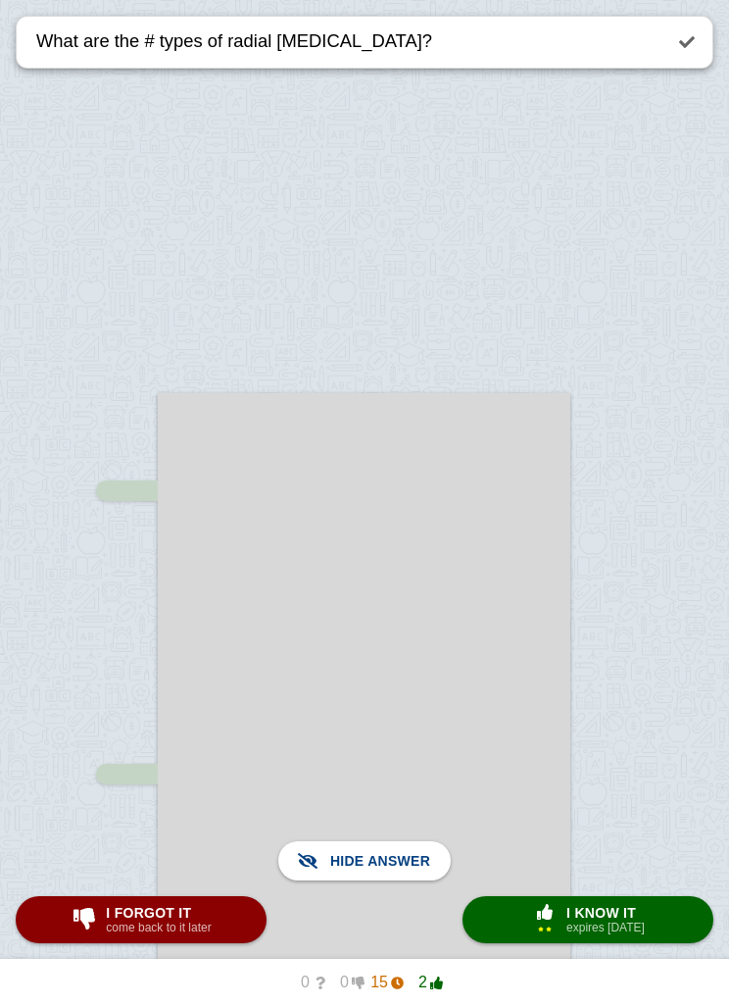
click at [610, 915] on span "I know it" at bounding box center [606, 913] width 78 height 16
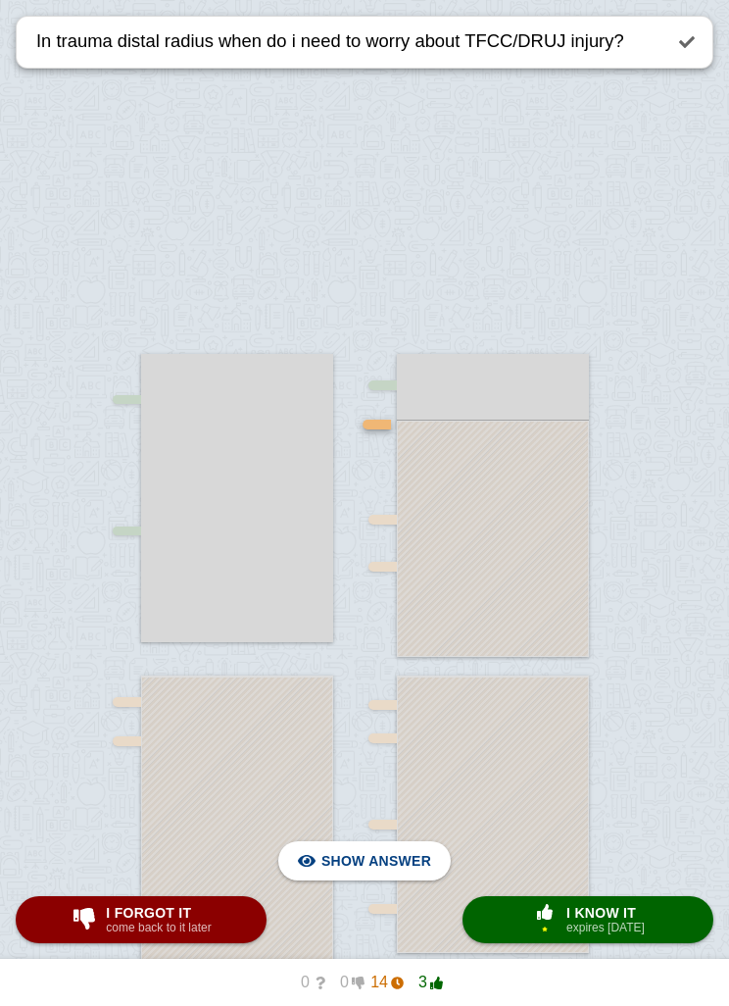
click at [406, 856] on span "Hide answer" at bounding box center [380, 860] width 102 height 43
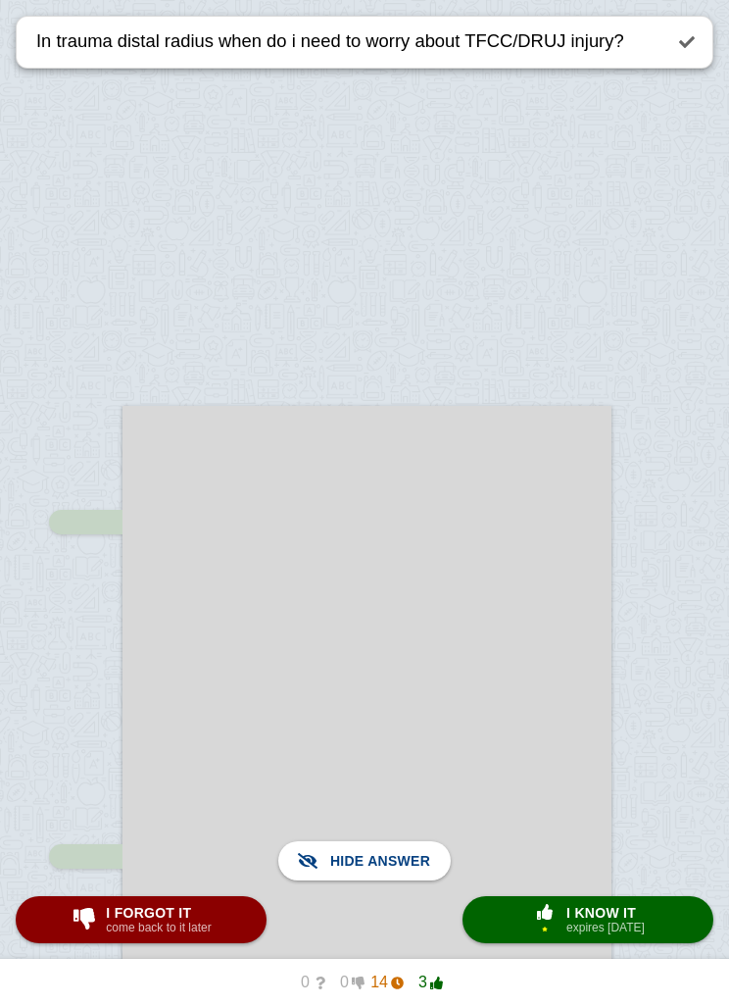
click at [204, 916] on span "I forgot it" at bounding box center [158, 913] width 105 height 16
type textarea "What % of people get DRUJ problems after distal radius fracture?"
checkbox input "true"
click at [174, 916] on span "I forgot it" at bounding box center [158, 913] width 105 height 16
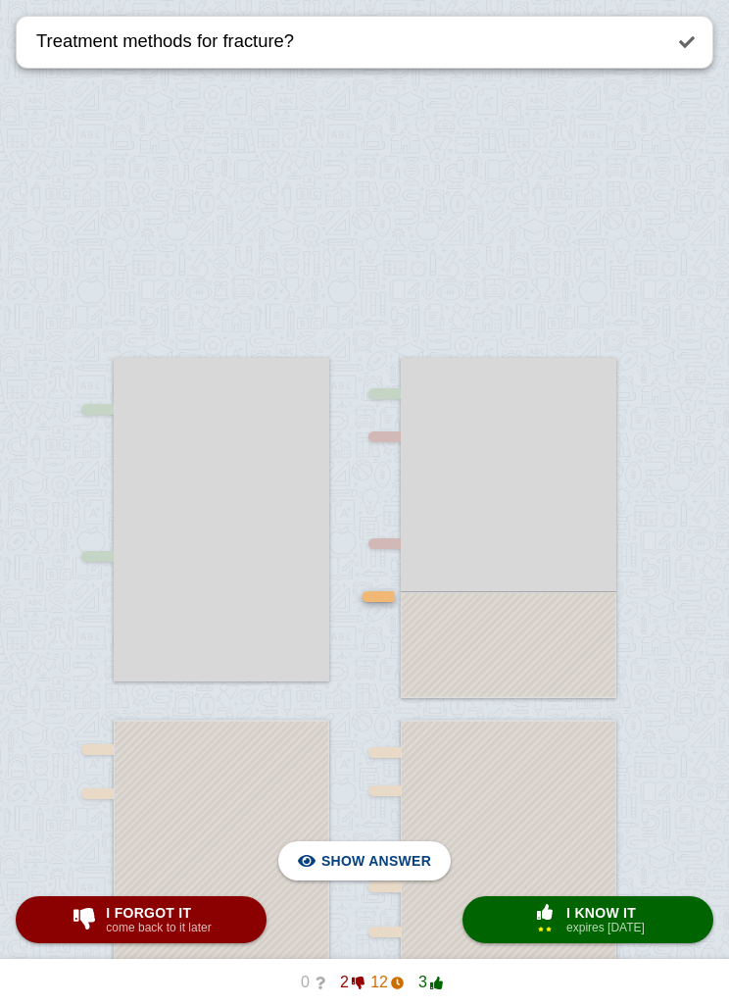
click at [385, 864] on span "Hide answer" at bounding box center [380, 860] width 102 height 43
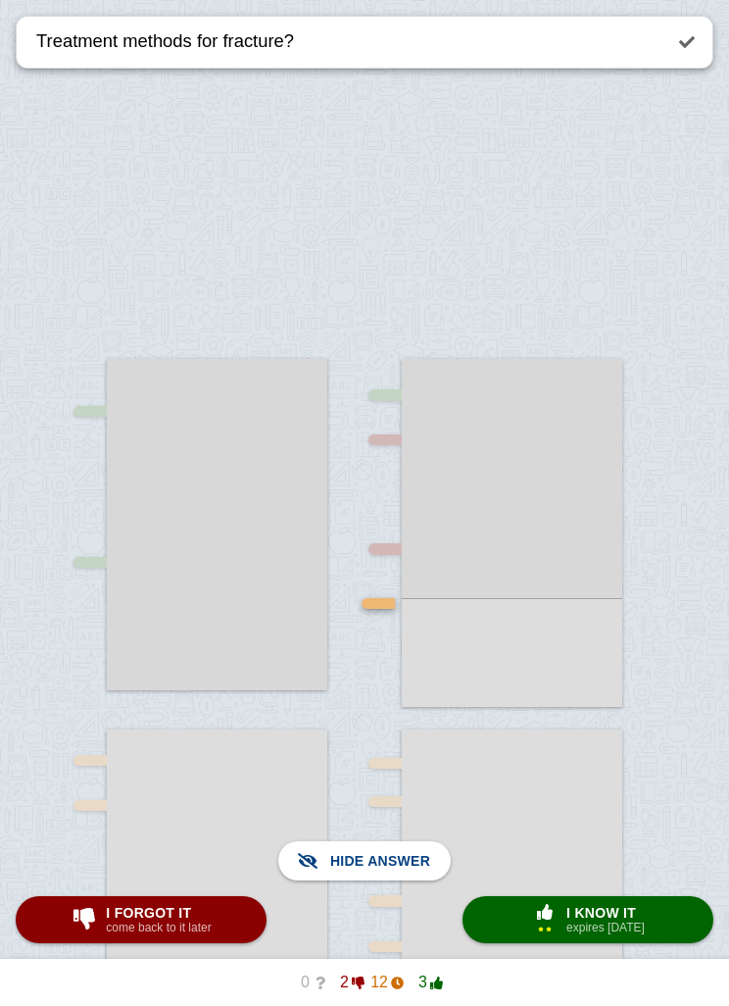
click at [616, 910] on span "I know it" at bounding box center [606, 913] width 78 height 16
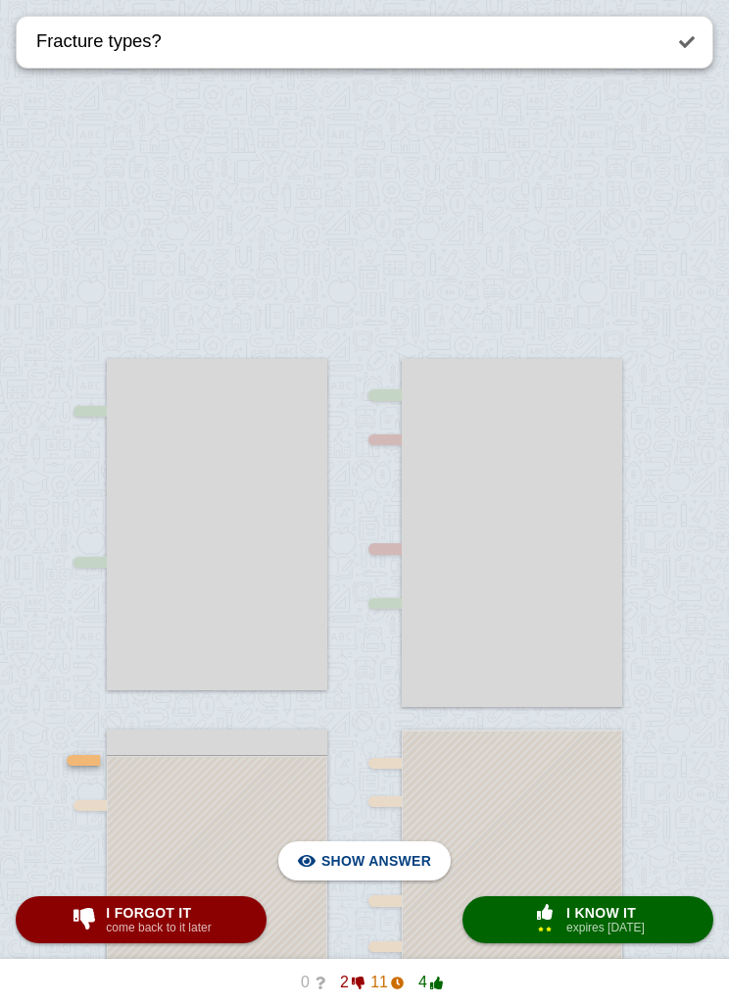
click at [386, 851] on span "Hide answer" at bounding box center [380, 860] width 102 height 43
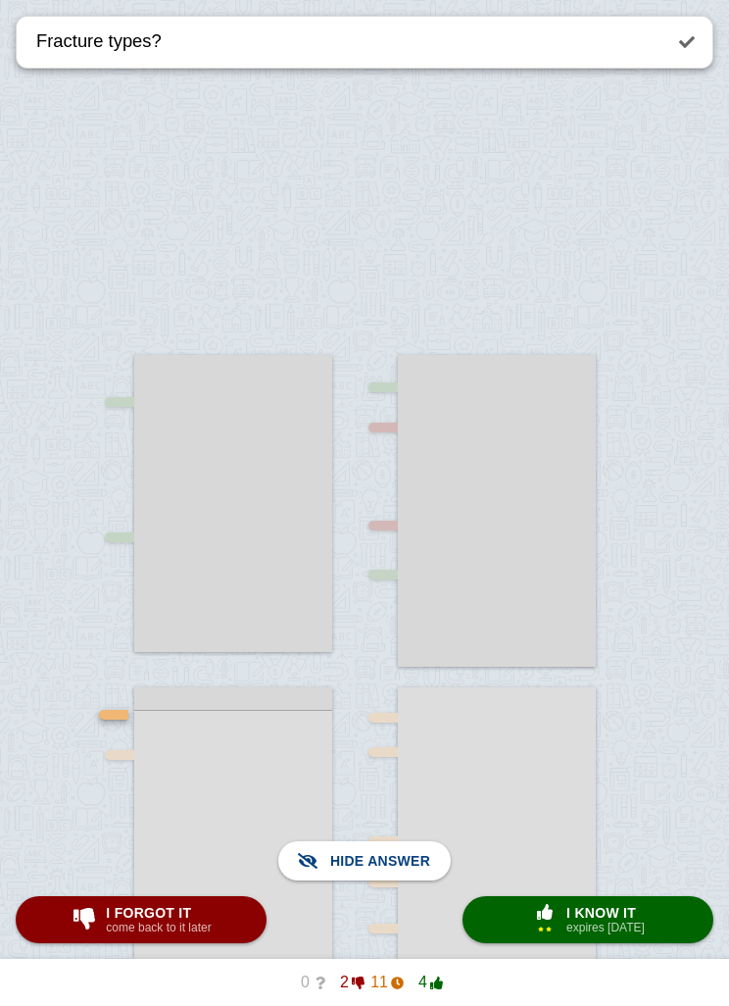
click at [598, 910] on span "I know it" at bounding box center [606, 913] width 78 height 16
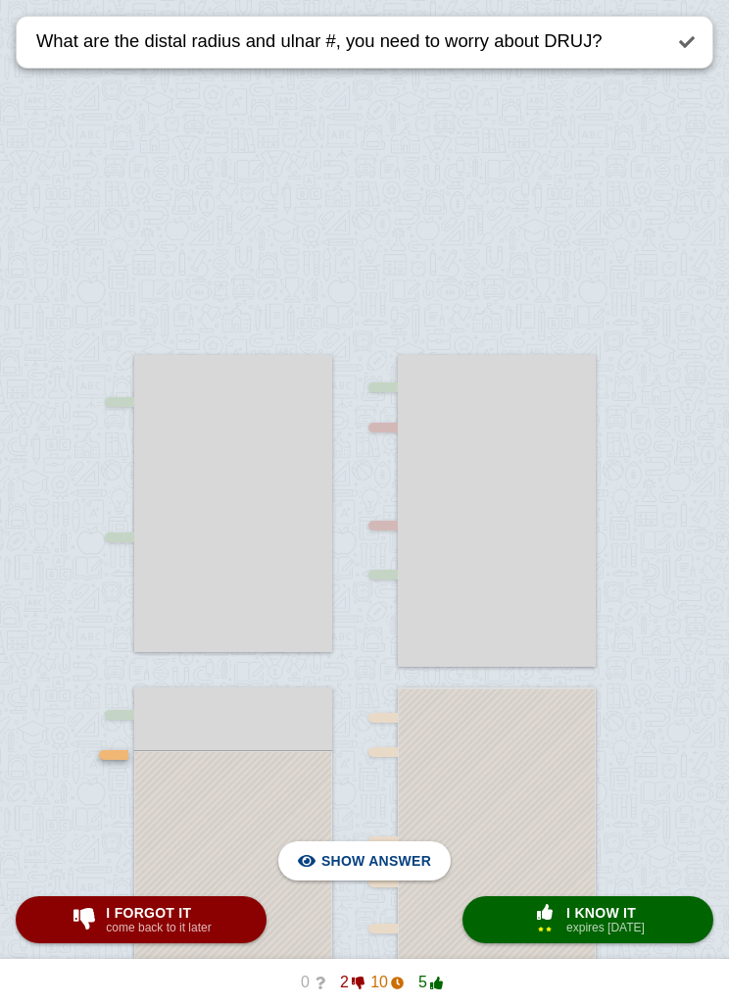
click at [383, 864] on span "Hide answer" at bounding box center [380, 860] width 102 height 43
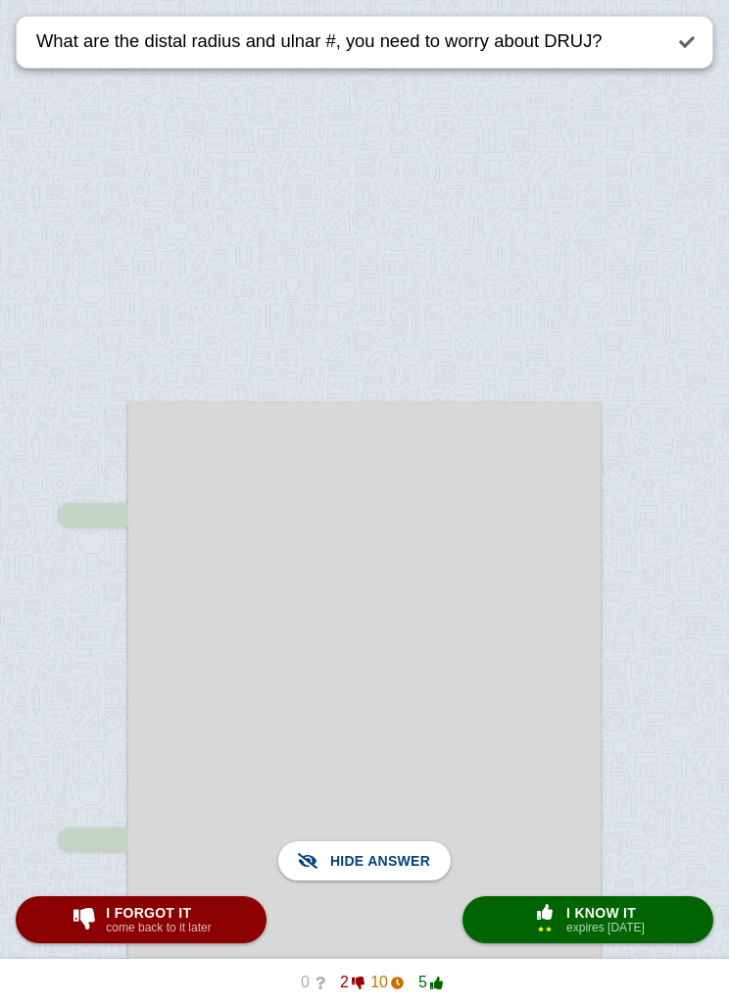
click at [597, 916] on span "I know it" at bounding box center [606, 913] width 78 height 16
click at [617, 915] on span "I know it" at bounding box center [606, 913] width 78 height 16
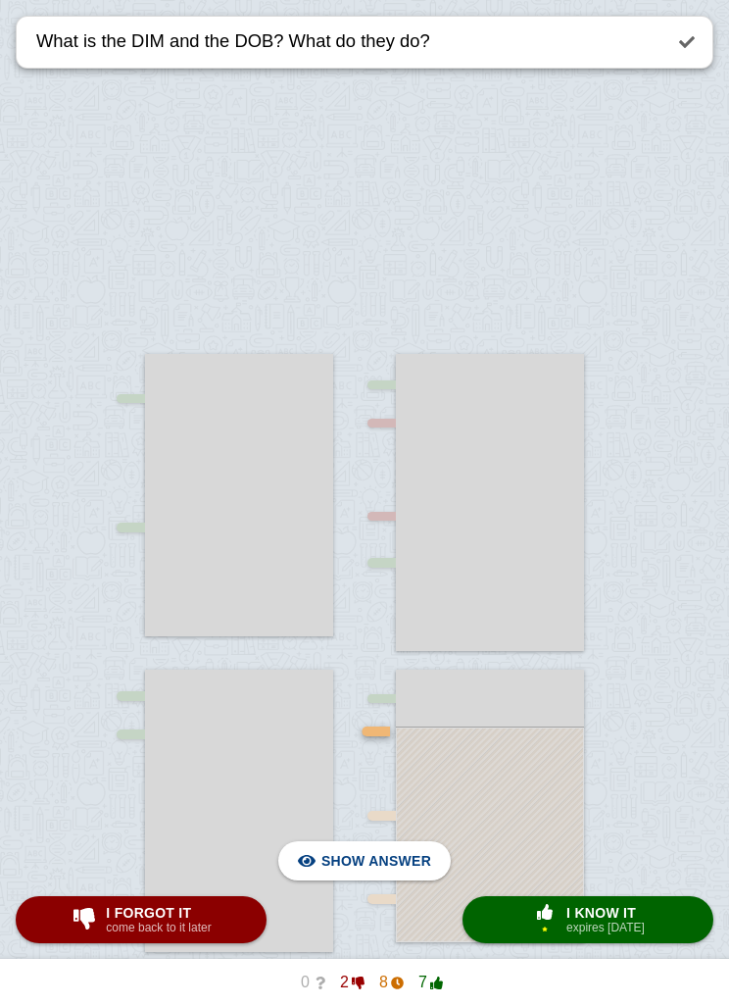
click at [392, 860] on span "Hide answer" at bounding box center [380, 860] width 102 height 43
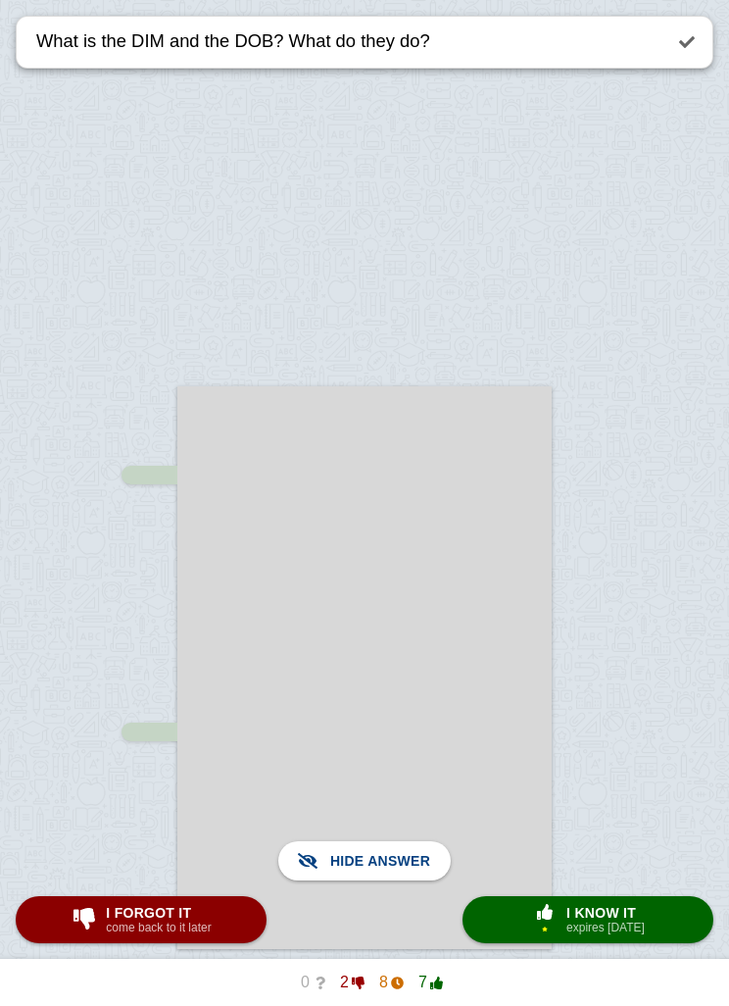
click at [619, 906] on span "I know it" at bounding box center [606, 913] width 78 height 16
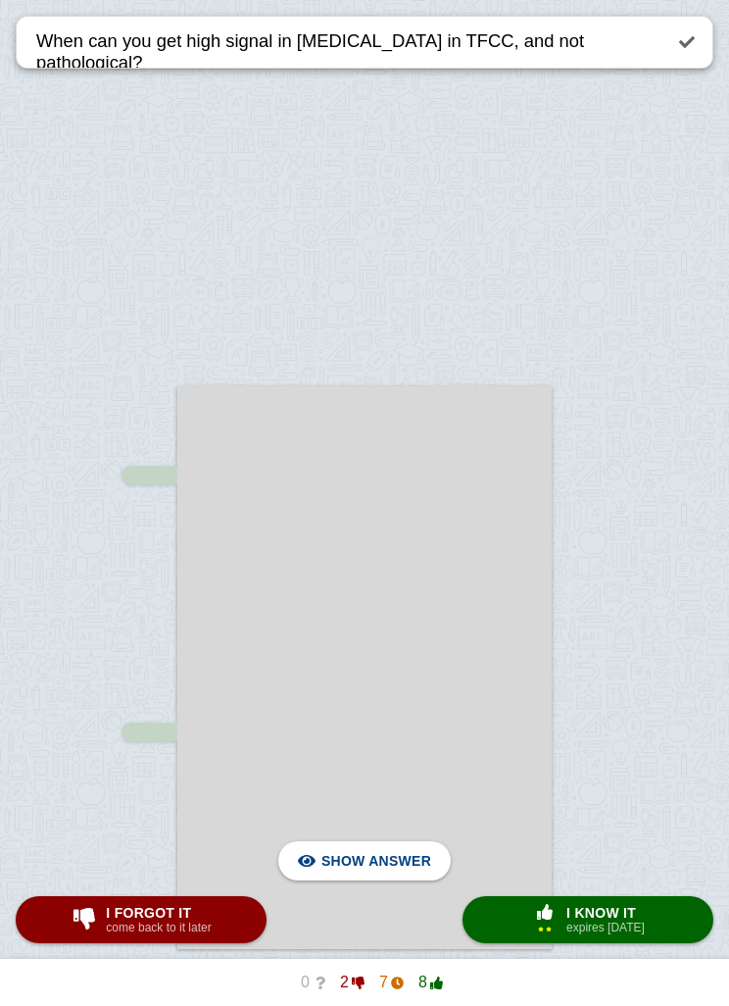
click at [396, 860] on span "Hide answer" at bounding box center [380, 860] width 102 height 43
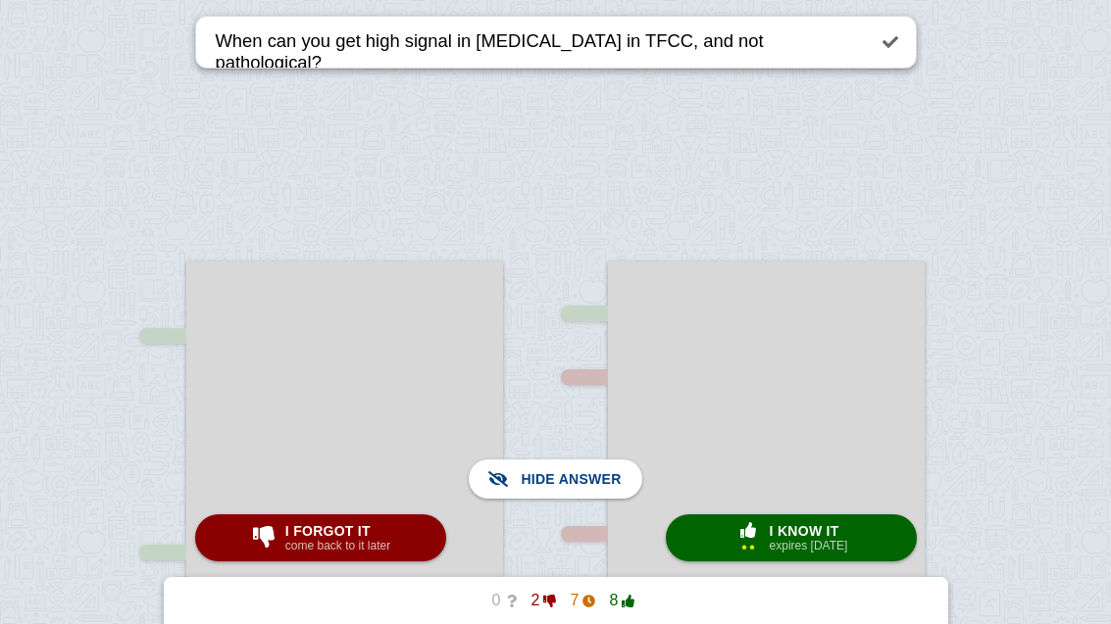
click at [684, 442] on div at bounding box center [766, 511] width 317 height 499
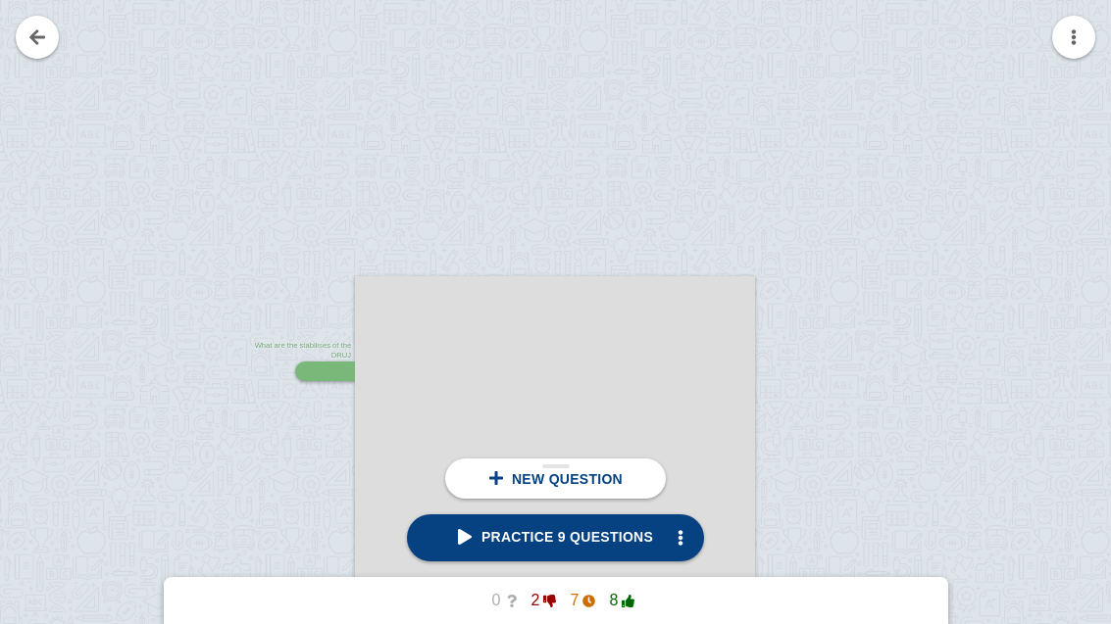
click at [609, 538] on span "Practice 9 questions" at bounding box center [555, 537] width 195 height 16
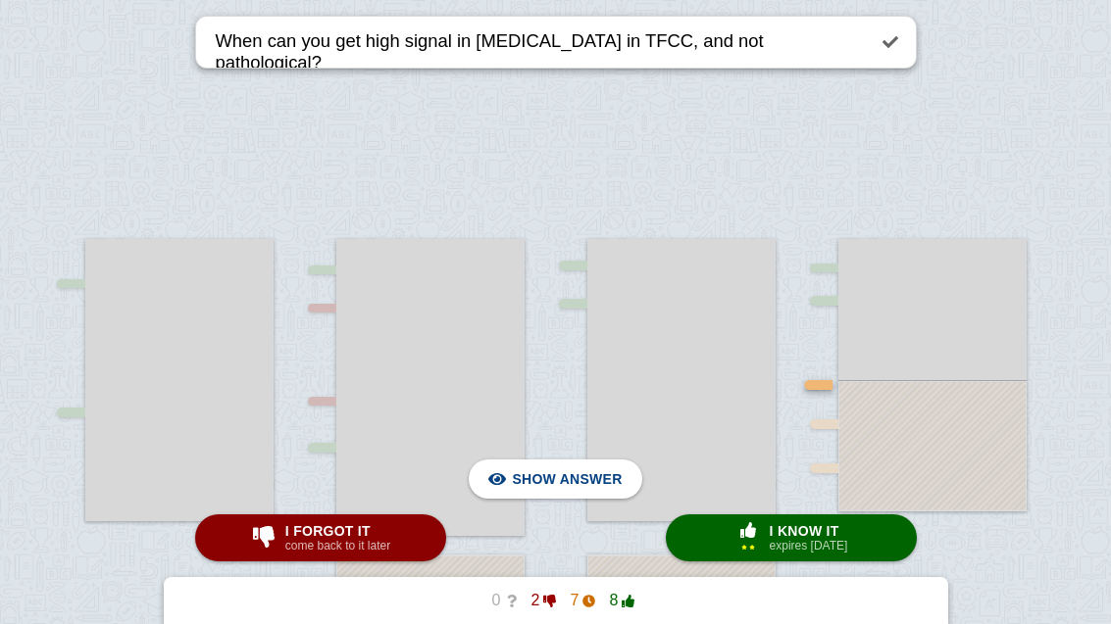
click at [590, 477] on span "Hide answer" at bounding box center [571, 479] width 102 height 43
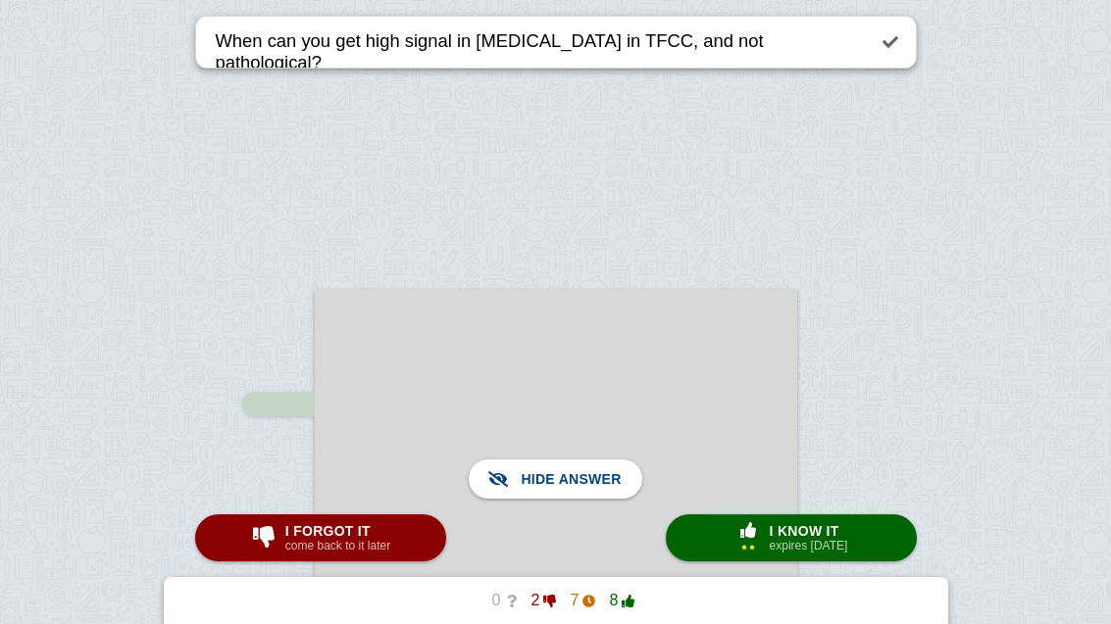
click at [728, 536] on span "I know it" at bounding box center [809, 531] width 78 height 16
click at [728, 529] on span "I know it" at bounding box center [809, 531] width 78 height 16
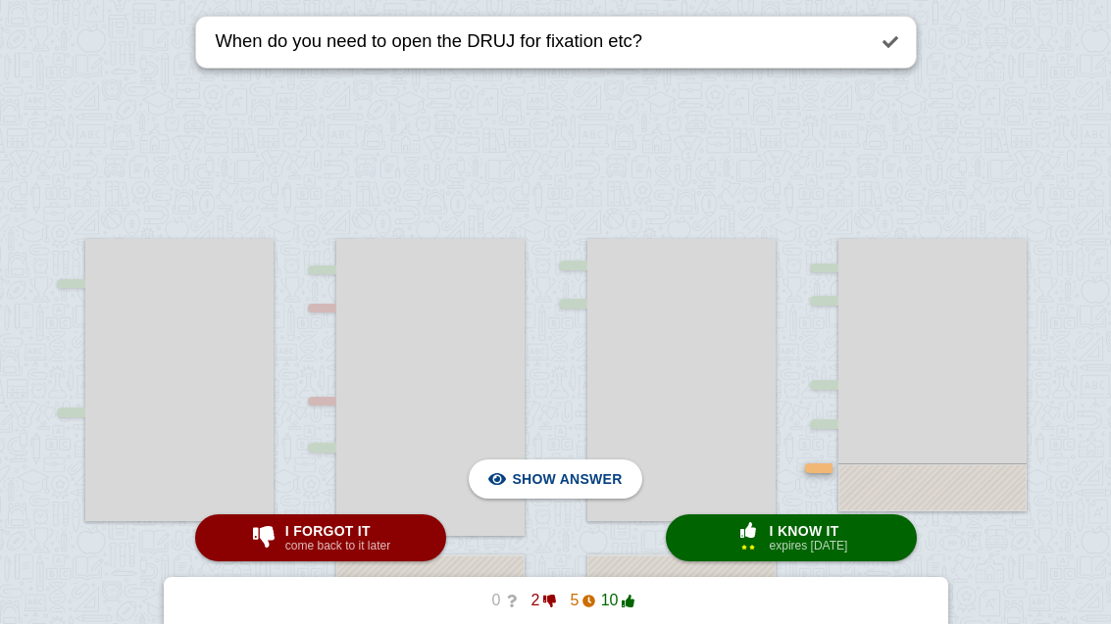
click at [598, 481] on span "Hide answer" at bounding box center [571, 479] width 102 height 43
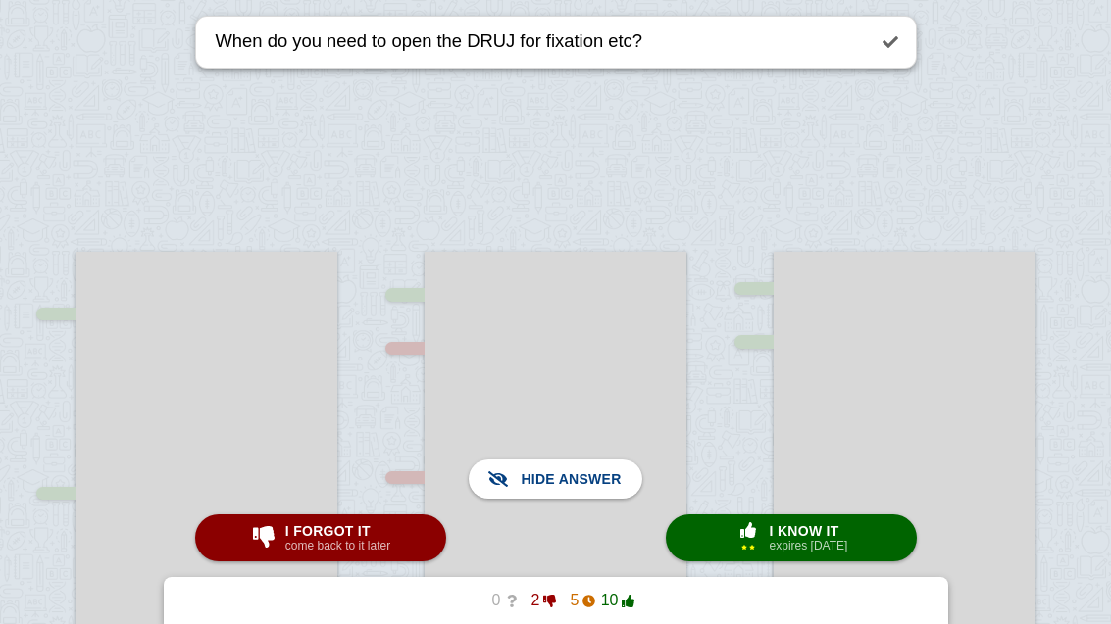
click at [728, 530] on span "I know it" at bounding box center [809, 531] width 78 height 16
click at [728, 547] on small "expires in 7 days" at bounding box center [809, 546] width 78 height 14
type textarea "How do you prevent injury with plates (vol and distal)?"
